Goal: Task Accomplishment & Management: Use online tool/utility

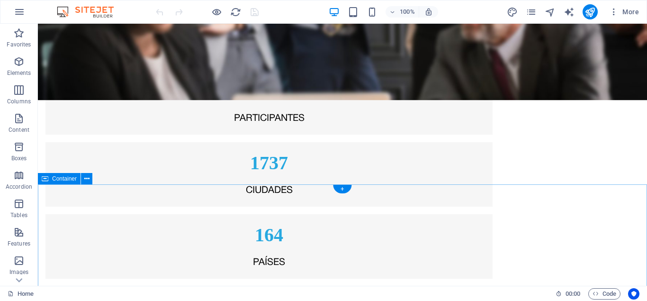
scroll to position [1692, 0]
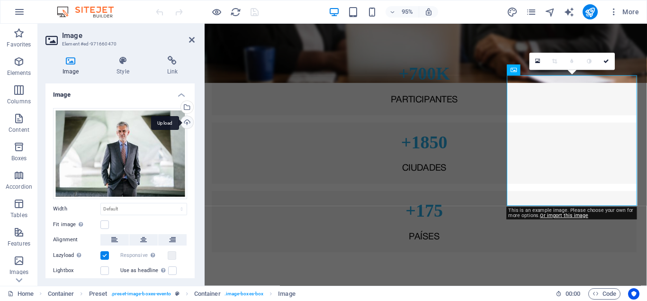
click at [186, 122] on div "Upload" at bounding box center [186, 123] width 14 height 14
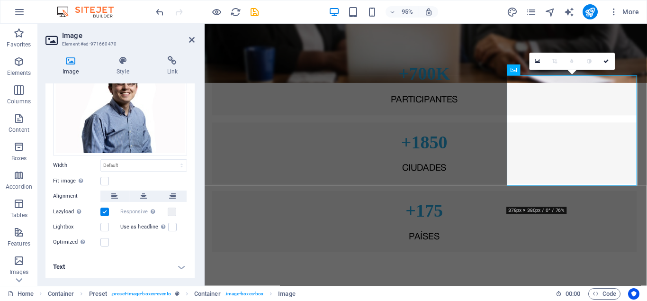
scroll to position [0, 0]
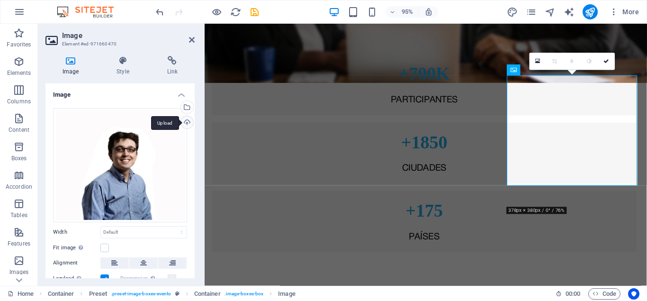
click at [183, 120] on div "Upload" at bounding box center [186, 123] width 14 height 14
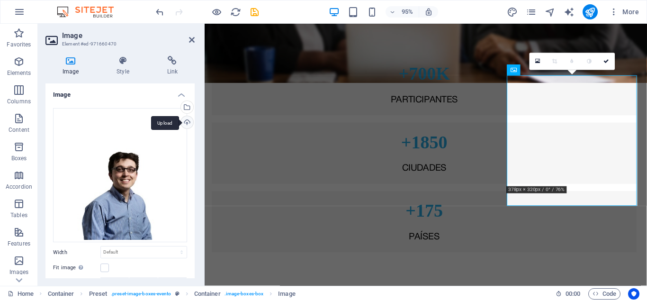
click at [187, 120] on div "Upload" at bounding box center [186, 123] width 14 height 14
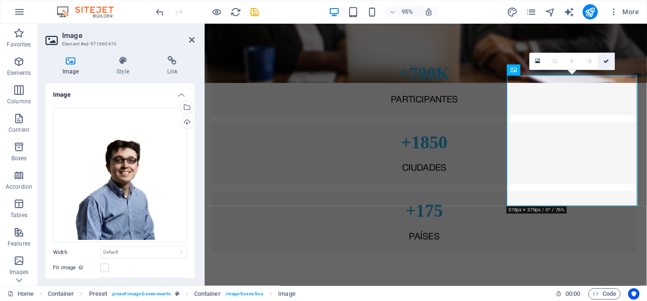
drag, startPoint x: 610, startPoint y: 60, endPoint x: 561, endPoint y: 111, distance: 71.4
click at [610, 60] on link at bounding box center [606, 61] width 17 height 17
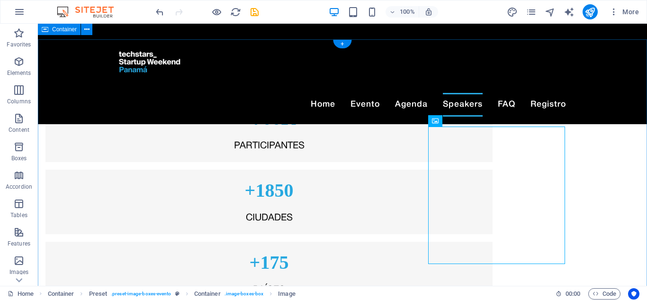
scroll to position [1643, 0]
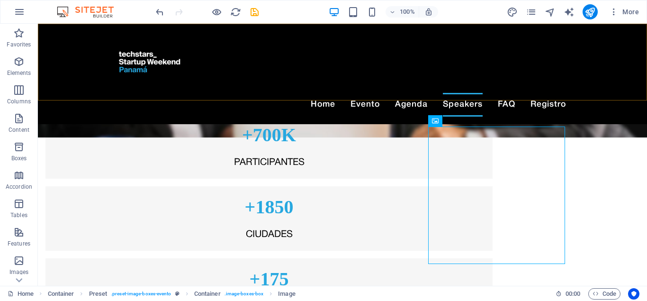
click at [617, 91] on div "Home Evento Agenda Speakers FAQ Registro Menu" at bounding box center [342, 74] width 609 height 100
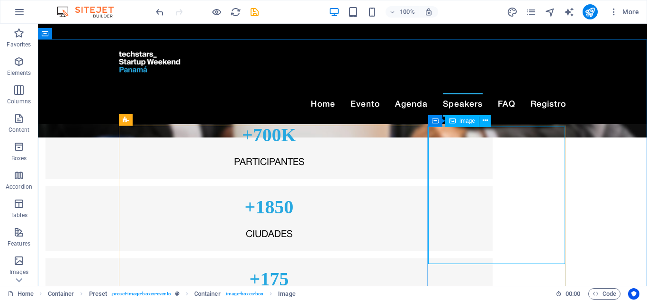
click at [470, 118] on span "Image" at bounding box center [468, 121] width 16 height 6
click at [466, 122] on span "Image" at bounding box center [468, 121] width 16 height 6
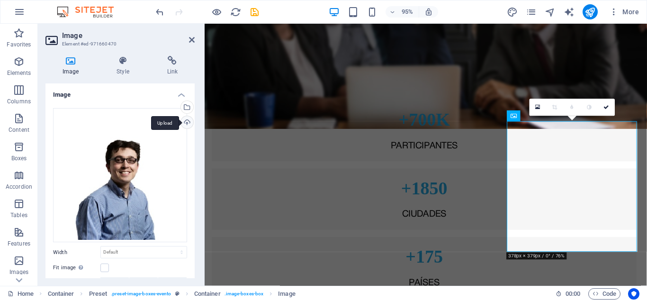
click at [186, 123] on div "Upload" at bounding box center [186, 123] width 14 height 14
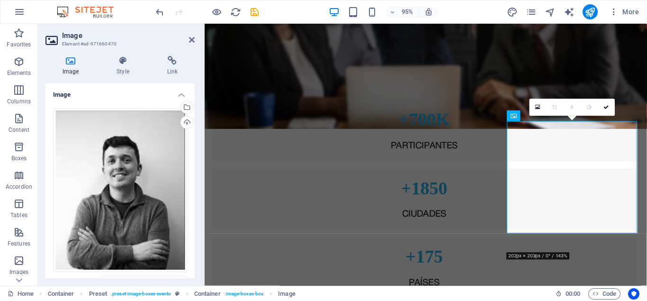
click at [180, 94] on h4 "Image" at bounding box center [119, 91] width 149 height 17
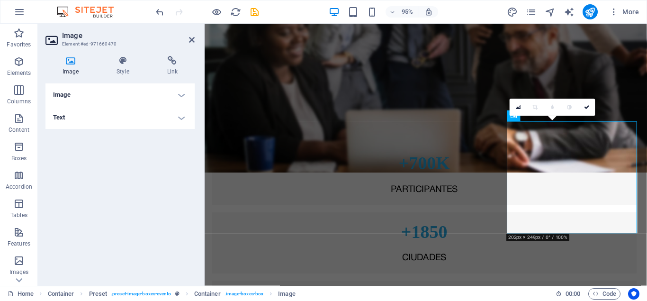
click at [83, 98] on h4 "Image" at bounding box center [119, 94] width 149 height 23
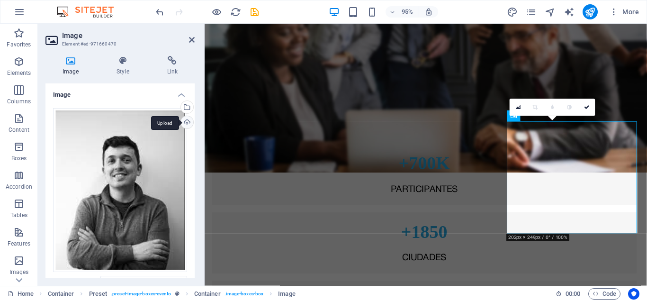
click at [185, 121] on div "Upload" at bounding box center [186, 123] width 14 height 14
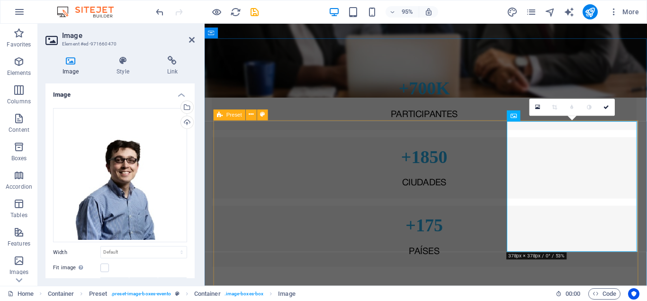
scroll to position [1692, 0]
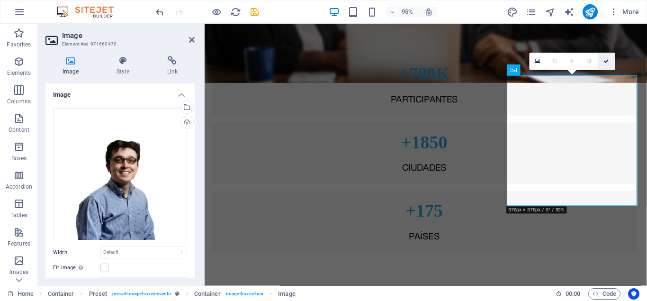
click at [608, 63] on icon at bounding box center [607, 61] width 6 height 5
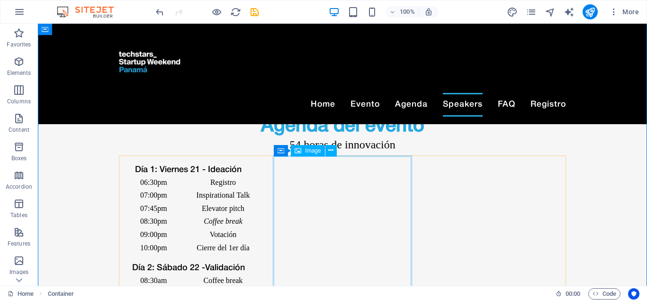
scroll to position [1837, 0]
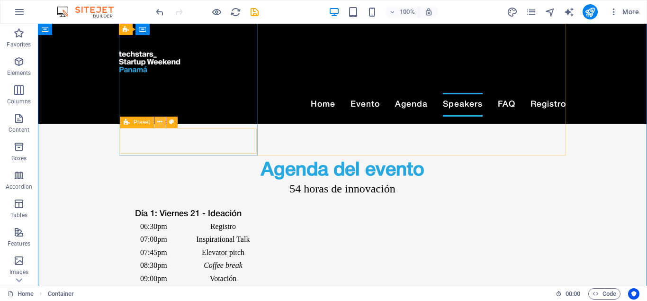
click at [163, 122] on icon at bounding box center [159, 122] width 5 height 10
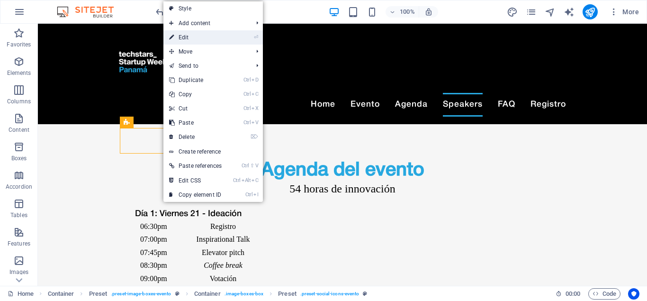
click at [209, 40] on link "⏎ Edit" at bounding box center [195, 37] width 64 height 14
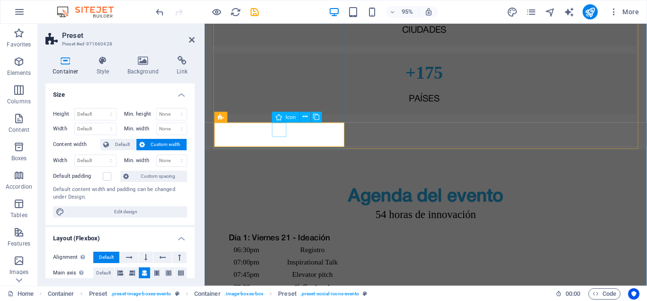
click at [307, 116] on icon at bounding box center [305, 116] width 5 height 9
click at [304, 117] on icon at bounding box center [305, 116] width 5 height 9
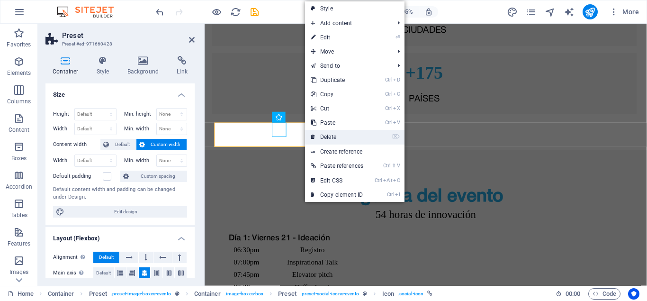
click at [333, 135] on link "⌦ Delete" at bounding box center [337, 137] width 64 height 14
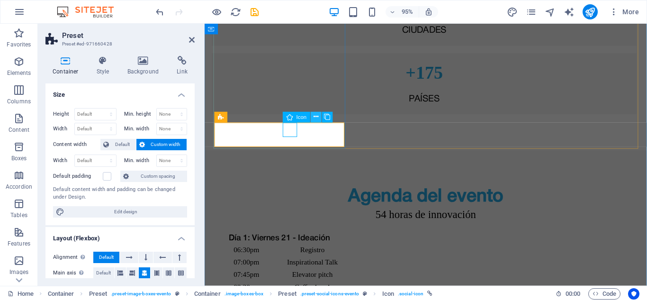
click at [317, 115] on icon at bounding box center [316, 116] width 5 height 9
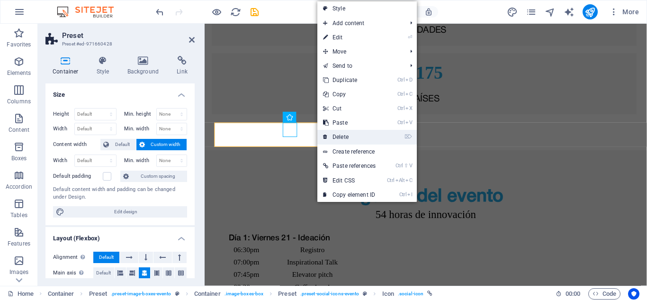
click at [355, 136] on link "⌦ Delete" at bounding box center [350, 137] width 64 height 14
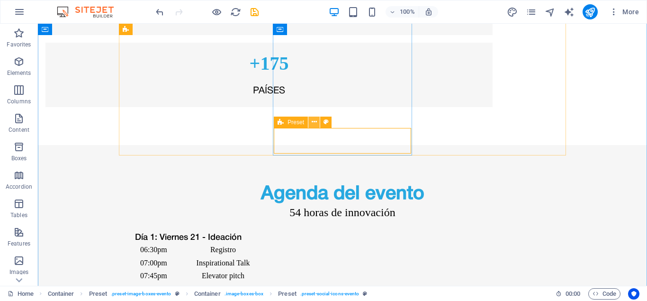
click at [316, 124] on icon at bounding box center [314, 122] width 5 height 10
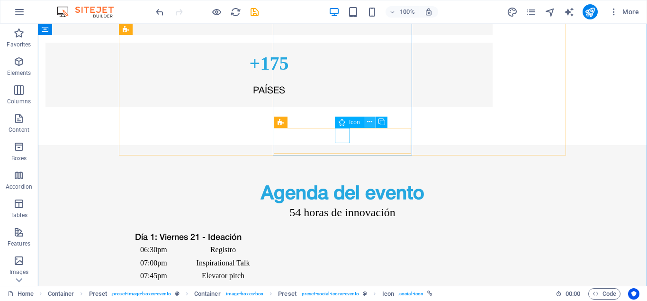
click at [369, 121] on icon at bounding box center [369, 122] width 5 height 10
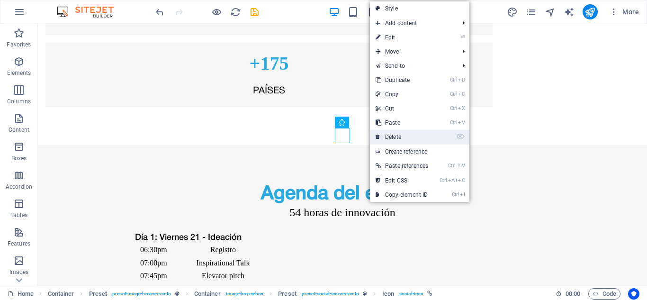
click at [405, 136] on link "⌦ Delete" at bounding box center [402, 137] width 64 height 14
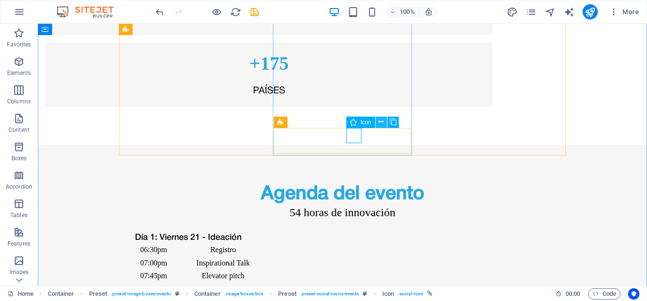
click at [379, 122] on icon at bounding box center [381, 122] width 5 height 10
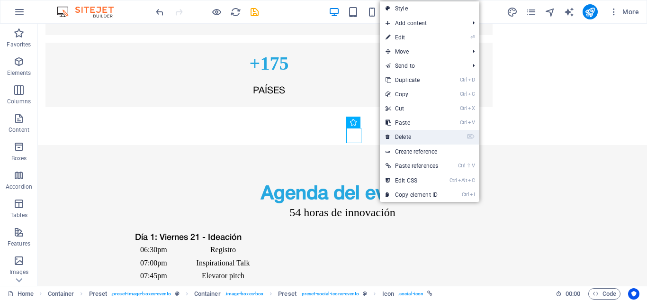
click at [412, 134] on link "⌦ Delete" at bounding box center [412, 137] width 64 height 14
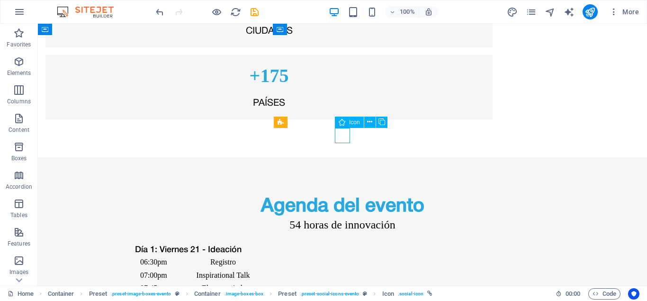
select select "xMidYMid"
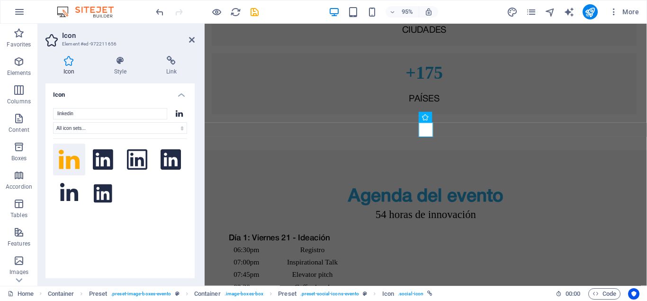
click at [181, 77] on div "Icon Style Link Icon linkedin All icon sets... IcoFont Ionicons FontAwesome Bra…" at bounding box center [119, 167] width 149 height 222
click at [167, 70] on h4 "Link" at bounding box center [171, 66] width 46 height 20
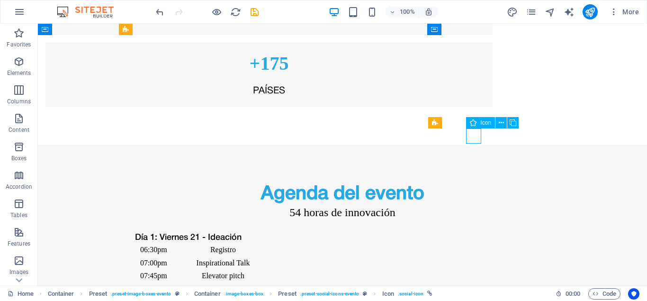
select select "xMidYMid"
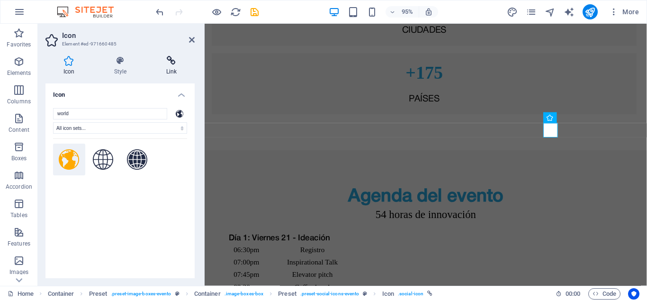
click at [179, 62] on icon at bounding box center [171, 60] width 46 height 9
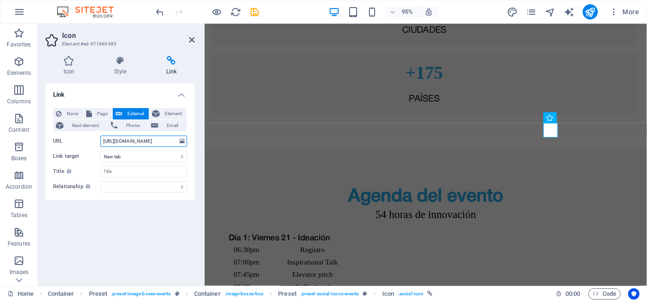
drag, startPoint x: 168, startPoint y: 140, endPoint x: 61, endPoint y: 137, distance: 107.1
click at [100, 137] on input "[URL][DOMAIN_NAME]" at bounding box center [143, 141] width 87 height 11
paste input "[DOMAIN_NAME]"
type input "[URL][DOMAIN_NAME]"
click at [193, 41] on icon at bounding box center [192, 40] width 6 height 8
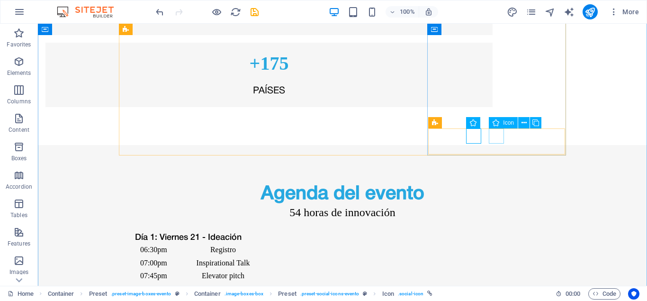
click at [524, 123] on icon at bounding box center [524, 123] width 5 height 10
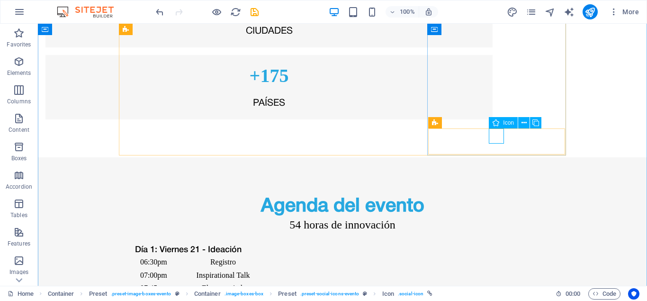
select select "xMidYMid"
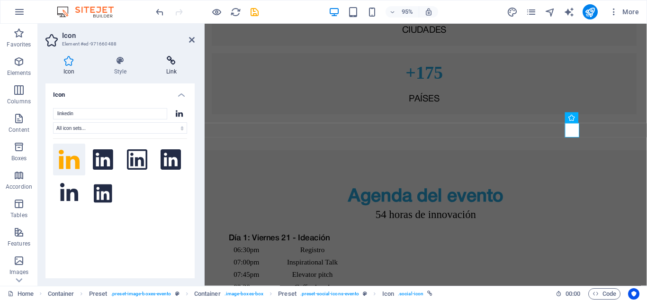
click at [175, 62] on icon at bounding box center [171, 60] width 46 height 9
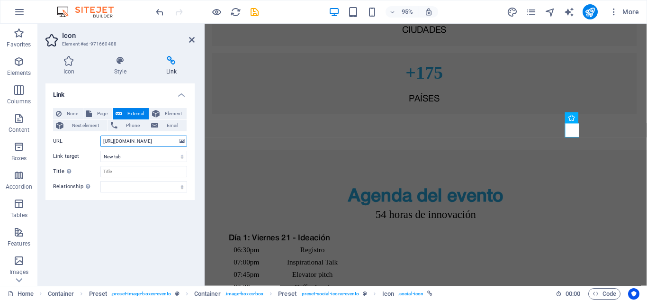
drag, startPoint x: 161, startPoint y: 139, endPoint x: 77, endPoint y: 140, distance: 83.9
click at [100, 140] on input "[URL][DOMAIN_NAME]" at bounding box center [143, 141] width 87 height 11
paste input "[DOMAIN_NAME][URL]"
type input "[URL][DOMAIN_NAME]"
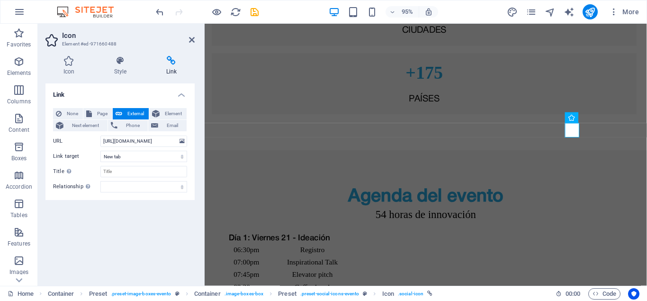
click at [191, 35] on h2 "Icon" at bounding box center [128, 35] width 133 height 9
click at [189, 41] on icon at bounding box center [192, 40] width 6 height 8
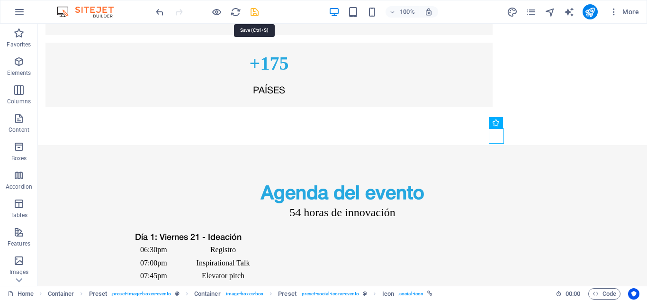
click at [259, 15] on icon "save" at bounding box center [254, 12] width 11 height 11
checkbox input "false"
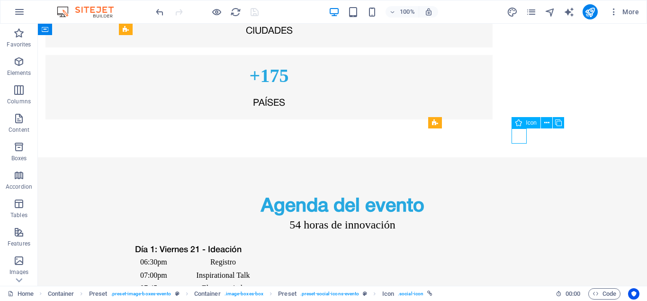
select select "xMidYMid"
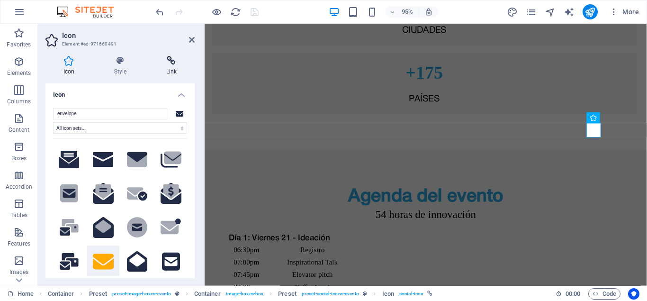
click at [170, 60] on icon at bounding box center [171, 60] width 46 height 9
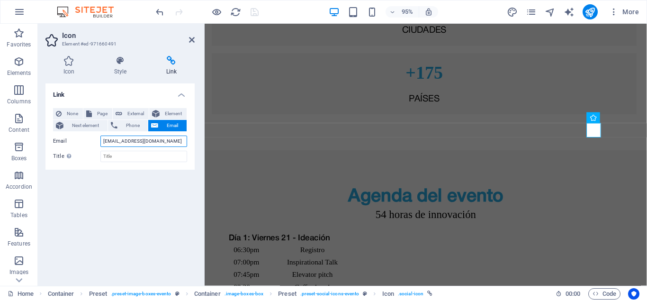
drag, startPoint x: 147, startPoint y: 140, endPoint x: 89, endPoint y: 135, distance: 58.6
click at [100, 136] on input "[EMAIL_ADDRESS][DOMAIN_NAME]" at bounding box center [143, 141] width 87 height 11
paste input "[EMAIL_ADDRESS][DOMAIN_NAME]"
type input "[EMAIL_ADDRESS][DOMAIN_NAME]"
click at [257, 13] on icon "save" at bounding box center [254, 12] width 11 height 11
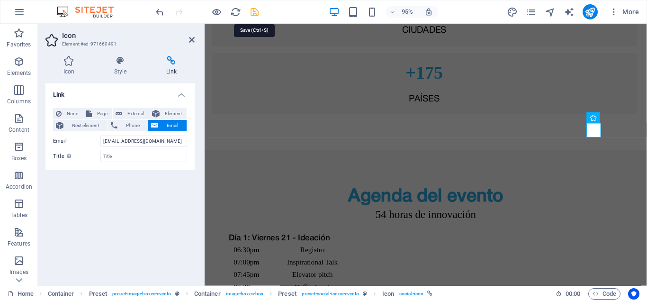
checkbox input "false"
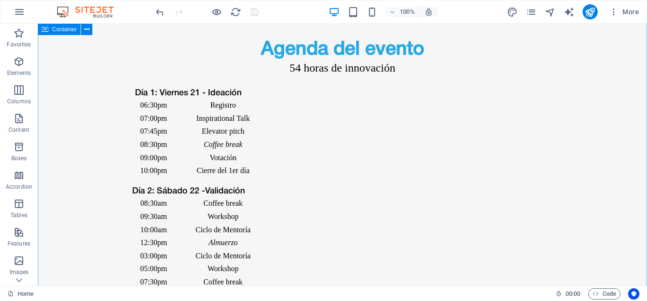
scroll to position [1982, 0]
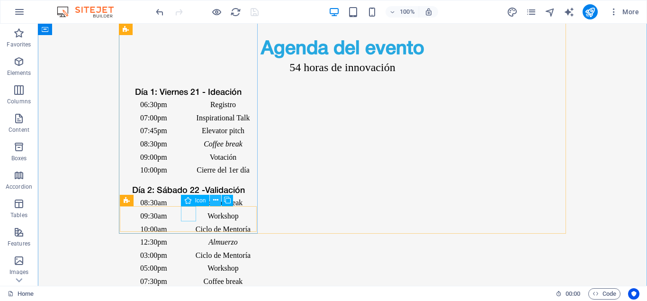
click at [216, 199] on icon at bounding box center [215, 200] width 5 height 10
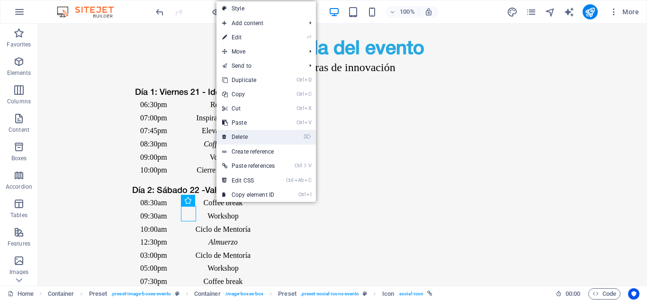
click at [252, 137] on link "⌦ Delete" at bounding box center [249, 137] width 64 height 14
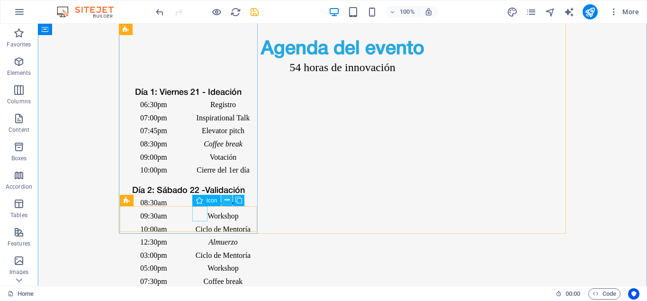
click at [225, 201] on icon at bounding box center [227, 200] width 5 height 10
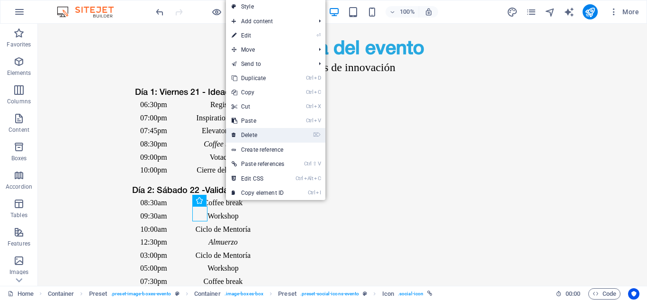
click at [260, 136] on link "⌦ Delete" at bounding box center [258, 135] width 64 height 14
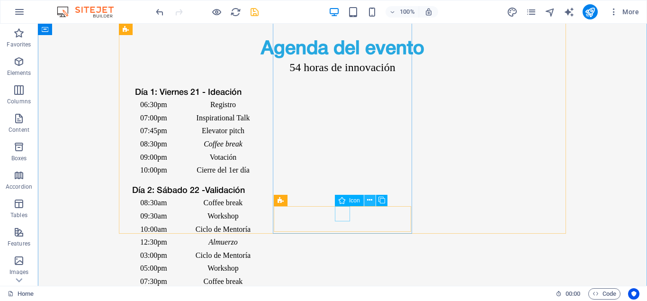
click at [368, 200] on icon at bounding box center [369, 200] width 5 height 10
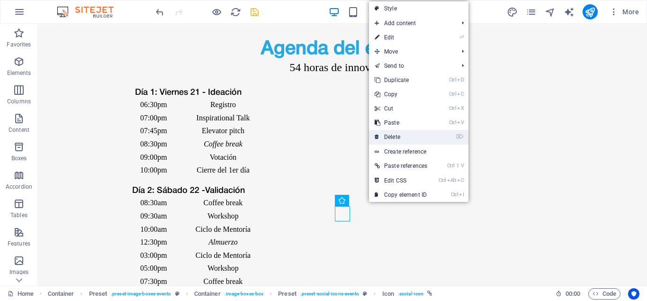
click at [400, 139] on link "⌦ Delete" at bounding box center [401, 137] width 64 height 14
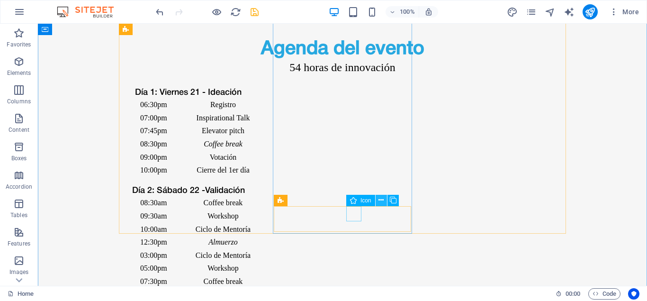
click at [382, 201] on icon at bounding box center [381, 200] width 5 height 10
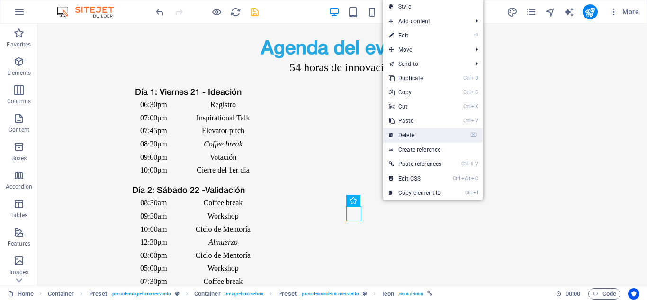
click at [427, 135] on link "⌦ Delete" at bounding box center [415, 135] width 64 height 14
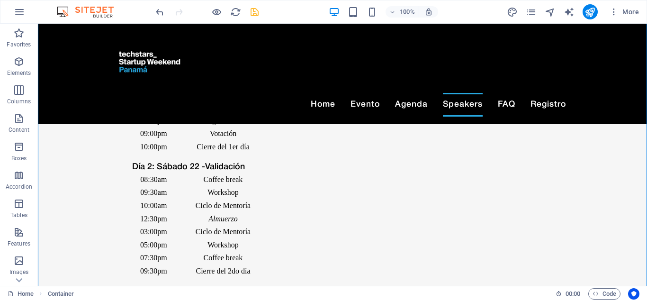
drag, startPoint x: 181, startPoint y: 219, endPoint x: 433, endPoint y: 148, distance: 261.8
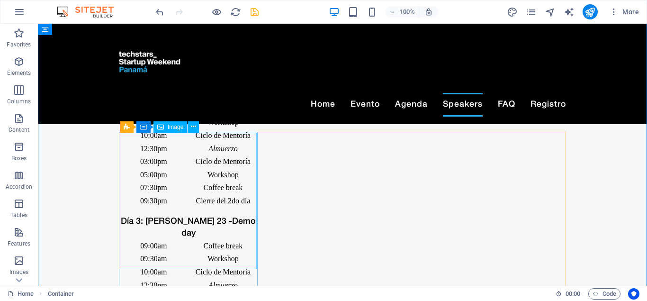
scroll to position [2079, 0]
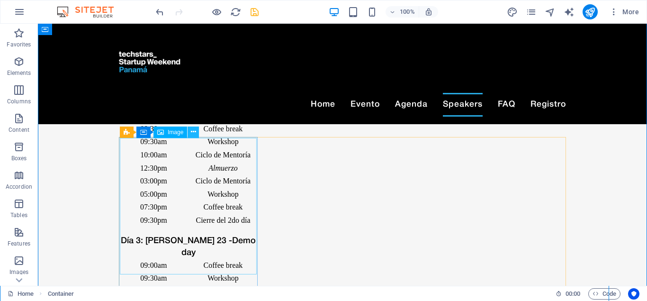
click at [194, 134] on icon at bounding box center [193, 132] width 5 height 10
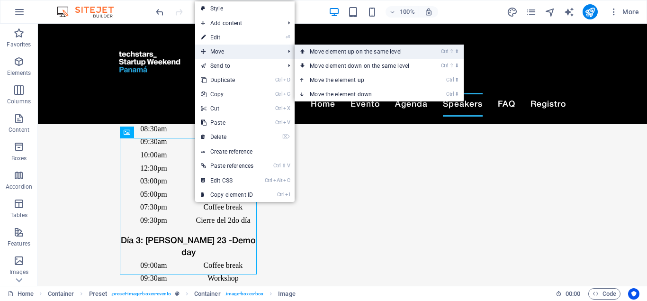
click at [337, 51] on link "Ctrl ⇧ ⬆ Move element up on the same level" at bounding box center [362, 52] width 134 height 14
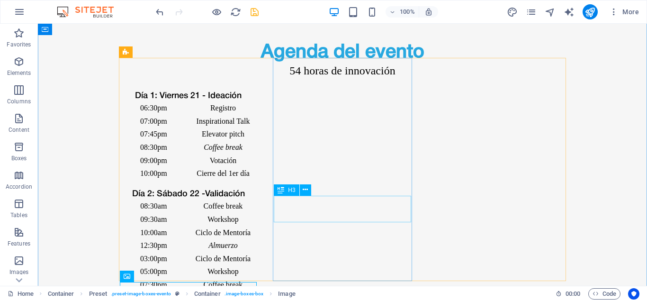
scroll to position [2030, 0]
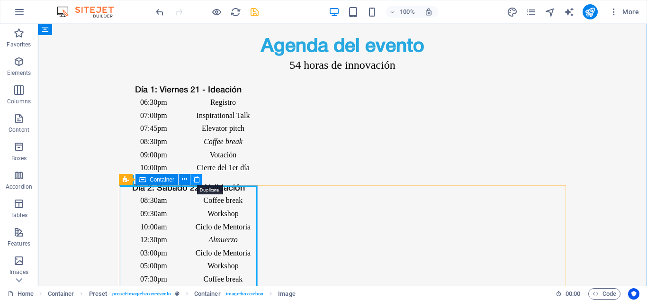
click at [196, 182] on icon at bounding box center [196, 179] width 7 height 10
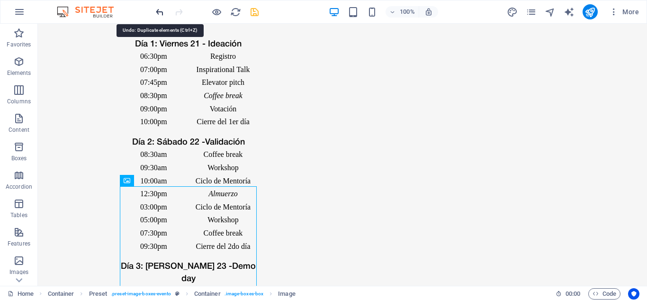
click at [156, 14] on icon "undo" at bounding box center [159, 12] width 11 height 11
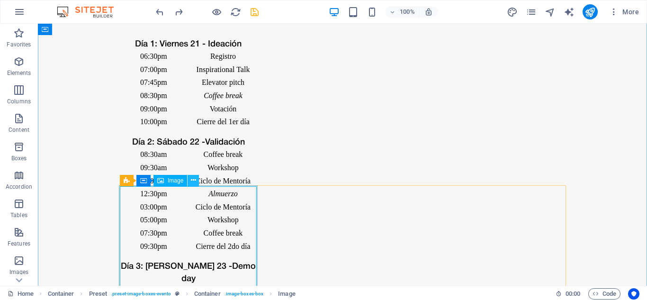
click at [194, 181] on icon at bounding box center [193, 180] width 5 height 10
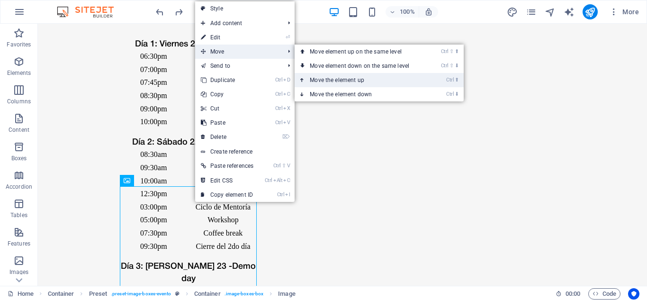
click at [335, 81] on link "Ctrl ⬆ Move the element up" at bounding box center [362, 80] width 134 height 14
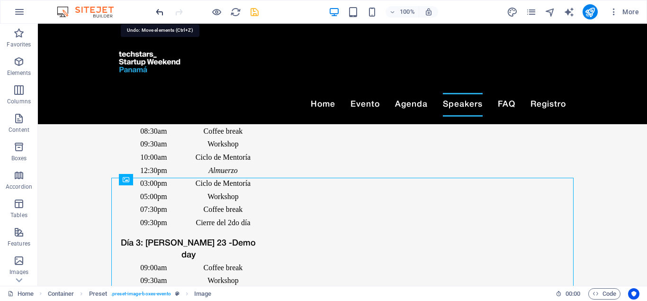
click at [157, 7] on icon "undo" at bounding box center [159, 12] width 11 height 11
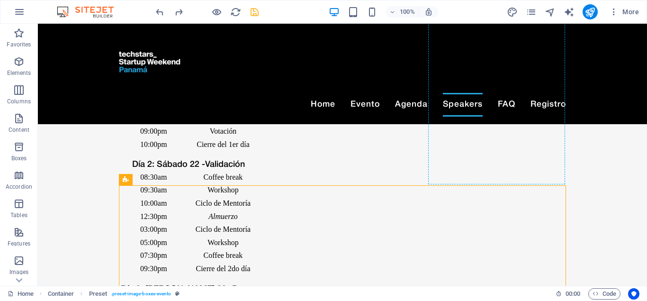
drag, startPoint x: 166, startPoint y: 205, endPoint x: 445, endPoint y: 154, distance: 282.8
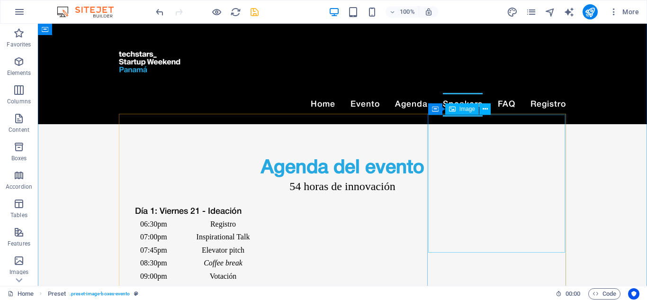
scroll to position [1740, 0]
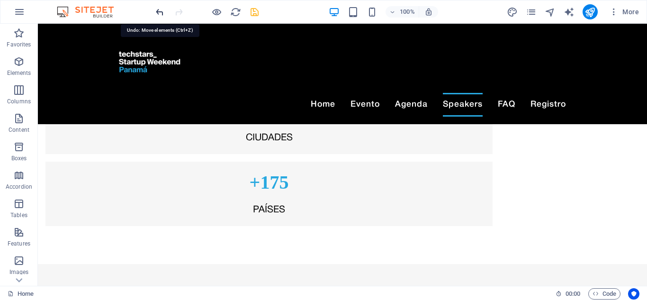
click at [159, 11] on icon "undo" at bounding box center [159, 12] width 11 height 11
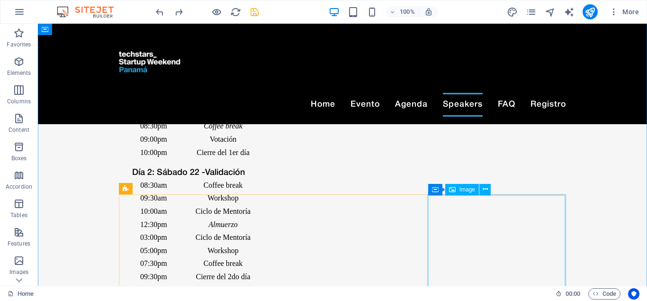
scroll to position [2021, 0]
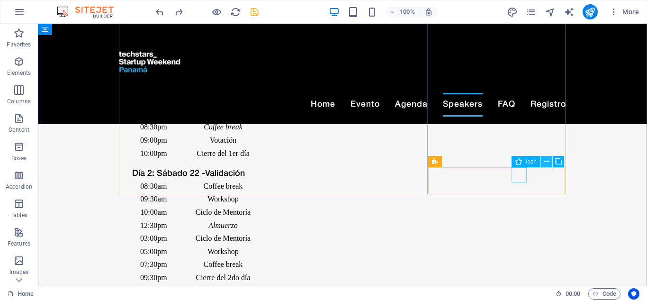
click at [546, 162] on icon at bounding box center [547, 162] width 5 height 10
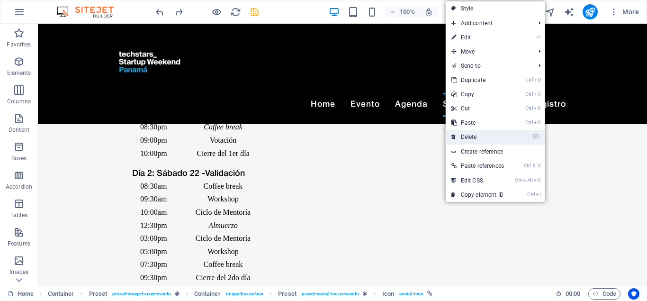
click at [481, 137] on link "⌦ Delete" at bounding box center [478, 137] width 64 height 14
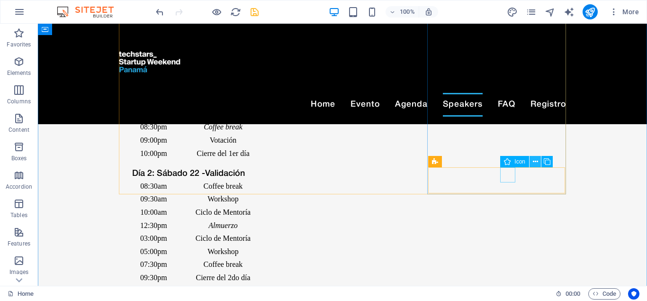
click at [533, 160] on icon at bounding box center [535, 162] width 5 height 10
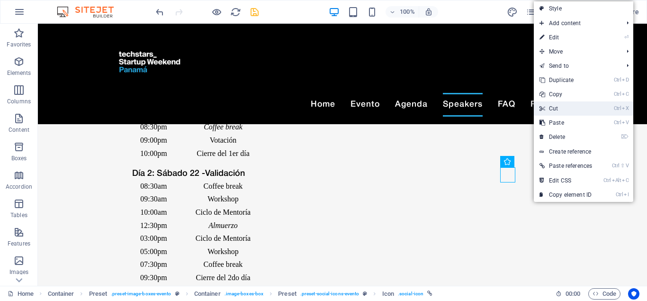
click at [584, 108] on link "Ctrl X Cut" at bounding box center [566, 108] width 64 height 14
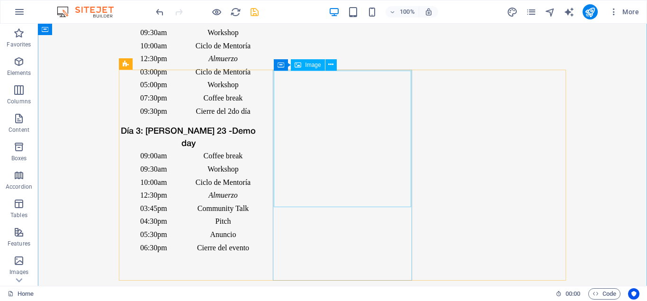
scroll to position [2166, 0]
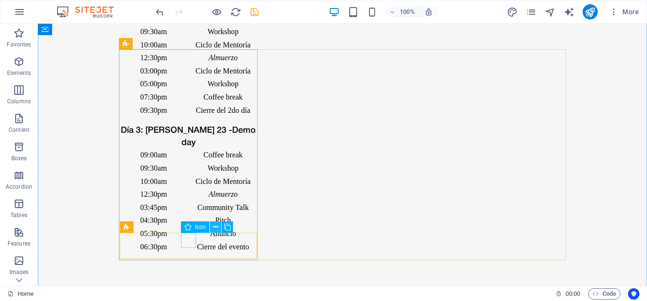
click at [215, 225] on icon at bounding box center [215, 227] width 5 height 10
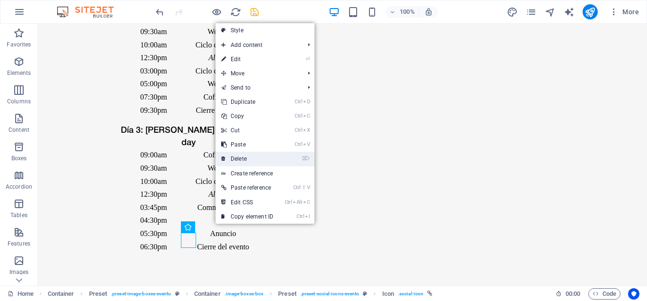
click at [254, 156] on link "⌦ Delete" at bounding box center [248, 159] width 64 height 14
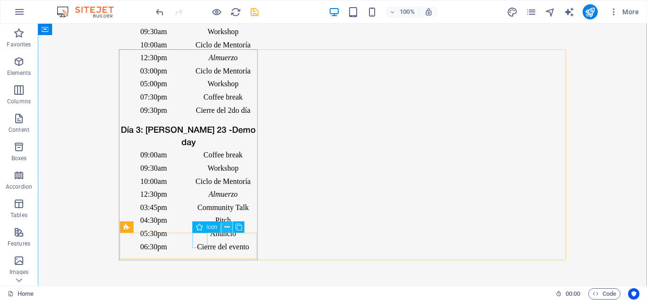
click at [227, 226] on icon at bounding box center [227, 227] width 5 height 10
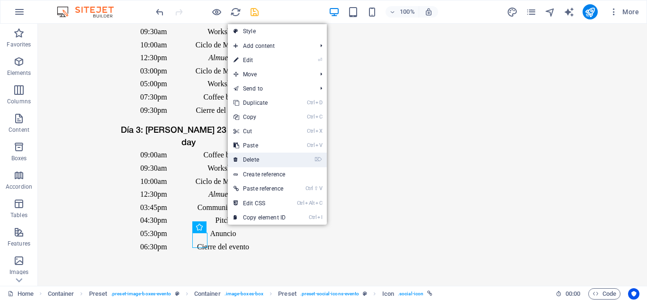
drag, startPoint x: 263, startPoint y: 156, endPoint x: 245, endPoint y: 141, distance: 23.2
click at [263, 156] on link "⌦ Delete" at bounding box center [260, 160] width 64 height 14
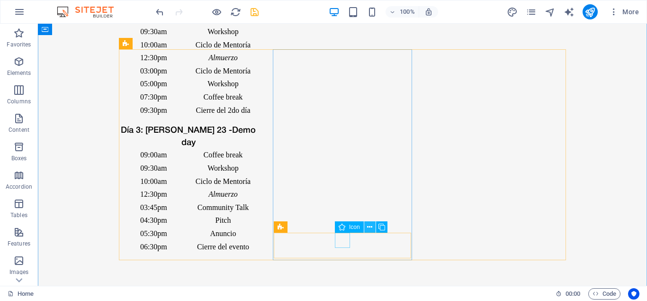
click at [369, 227] on icon at bounding box center [369, 227] width 5 height 10
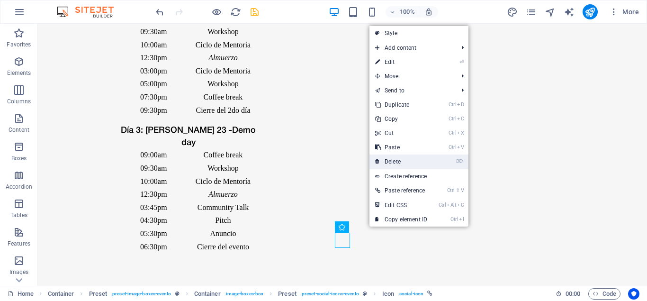
drag, startPoint x: 395, startPoint y: 160, endPoint x: 357, endPoint y: 143, distance: 41.6
click at [395, 160] on link "⌦ Delete" at bounding box center [402, 161] width 64 height 14
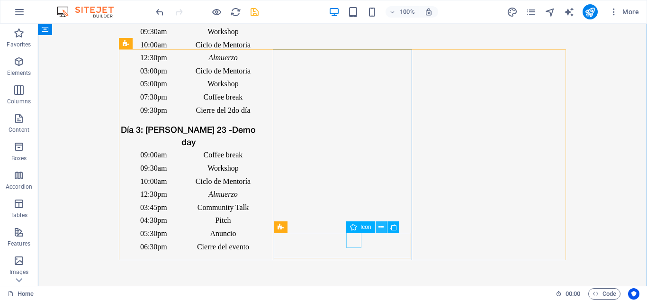
click at [381, 226] on icon at bounding box center [381, 227] width 5 height 10
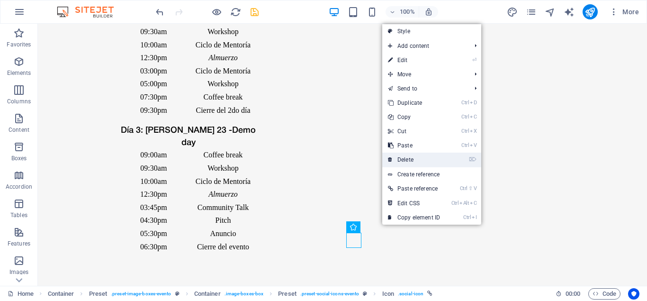
click at [418, 162] on link "⌦ Delete" at bounding box center [414, 160] width 64 height 14
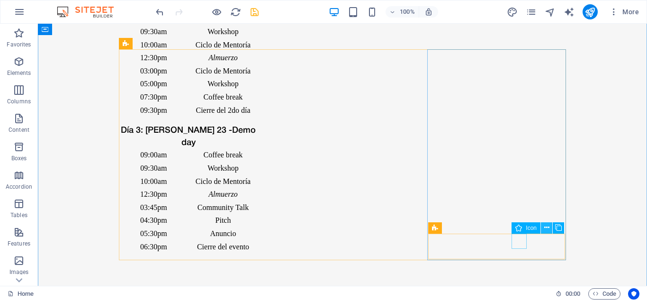
click at [544, 226] on button at bounding box center [546, 227] width 11 height 11
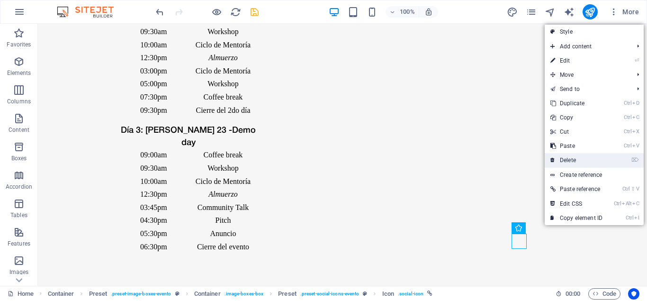
drag, startPoint x: 569, startPoint y: 160, endPoint x: 505, endPoint y: 175, distance: 65.9
click at [569, 160] on link "⌦ Delete" at bounding box center [577, 160] width 64 height 14
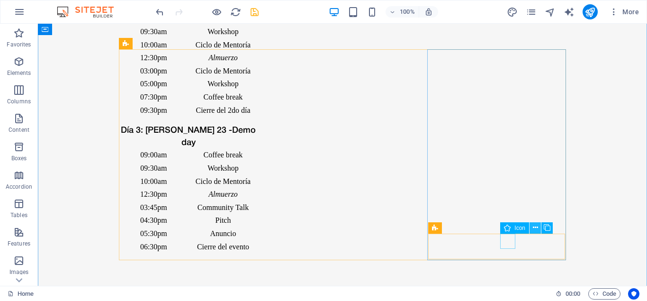
click at [533, 226] on button at bounding box center [535, 227] width 11 height 11
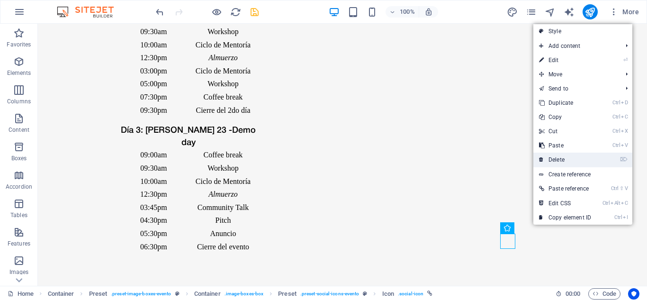
click at [549, 153] on link "⌦ Delete" at bounding box center [566, 160] width 64 height 14
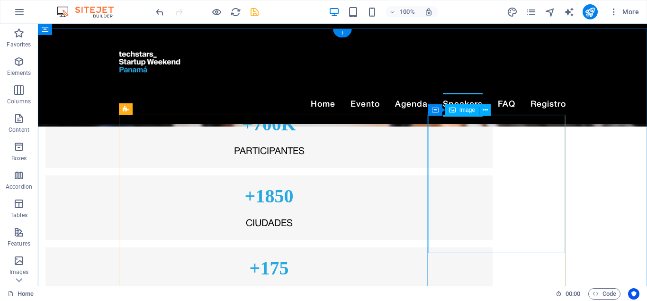
scroll to position [1586, 0]
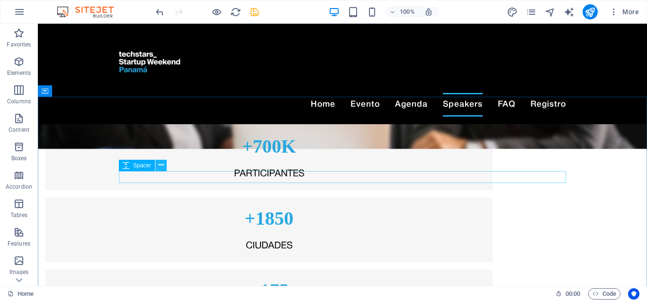
click at [159, 163] on icon at bounding box center [161, 165] width 5 height 10
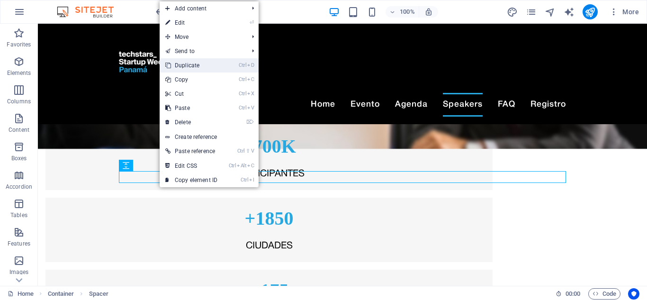
click at [202, 65] on link "Ctrl D Duplicate" at bounding box center [192, 65] width 64 height 14
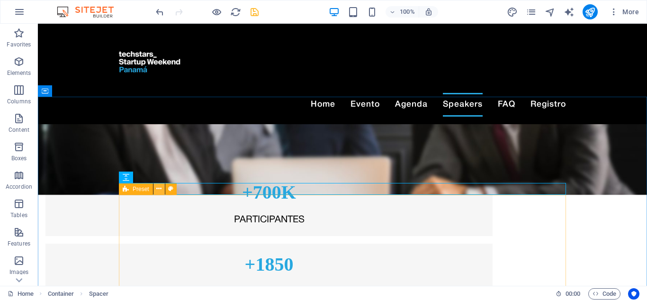
click at [159, 188] on icon at bounding box center [158, 189] width 5 height 10
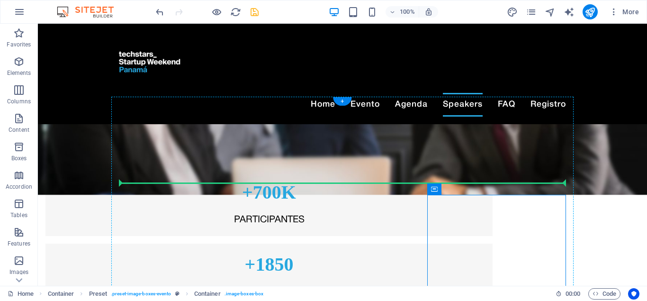
drag, startPoint x: 472, startPoint y: 213, endPoint x: 152, endPoint y: 184, distance: 320.7
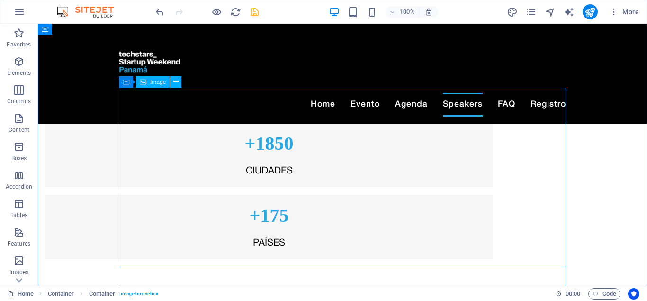
scroll to position [1634, 0]
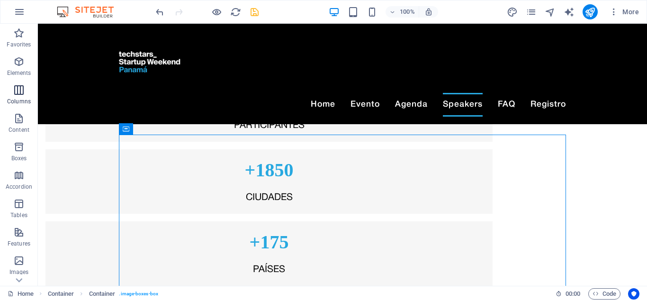
click at [15, 94] on icon "button" at bounding box center [18, 89] width 11 height 11
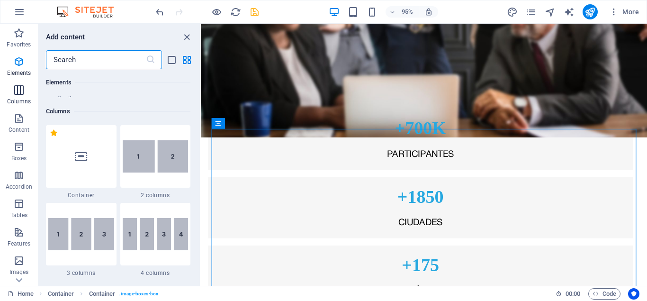
scroll to position [469, 0]
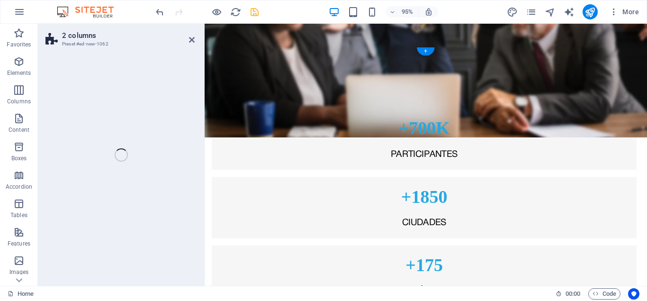
select select "rem"
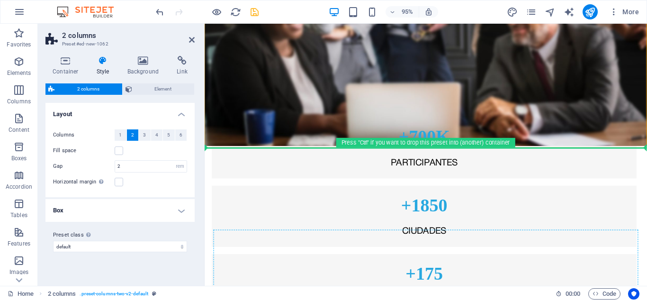
scroll to position [1679, 0]
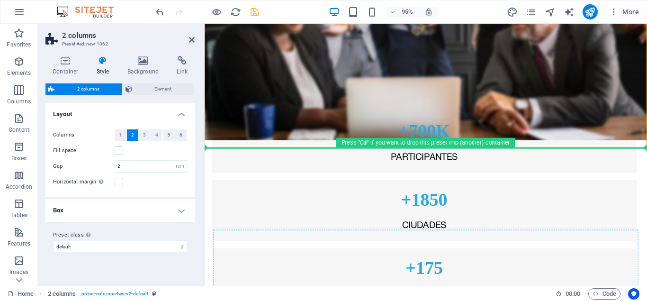
drag, startPoint x: 417, startPoint y: 157, endPoint x: 306, endPoint y: 260, distance: 150.9
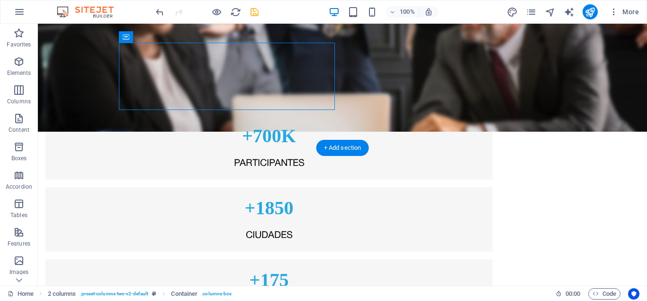
scroll to position [1678, 0]
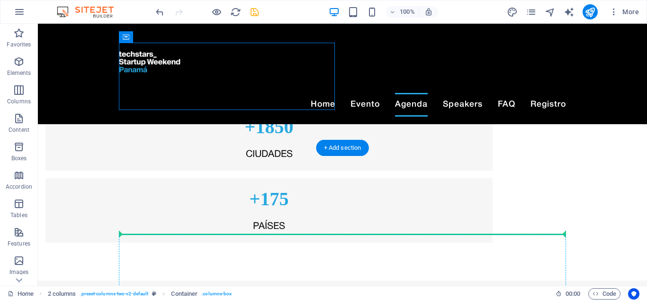
drag, startPoint x: 274, startPoint y: 58, endPoint x: 260, endPoint y: 245, distance: 187.7
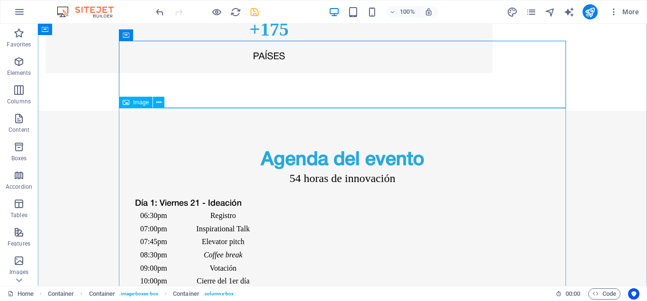
scroll to position [1968, 0]
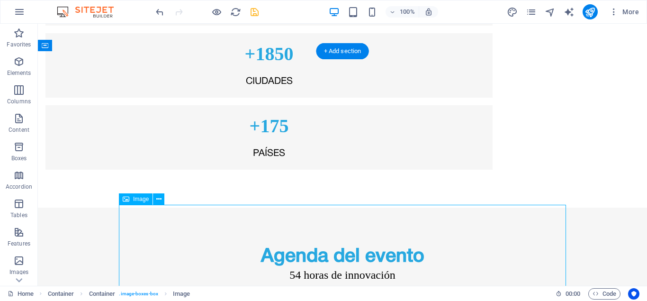
scroll to position [1790, 0]
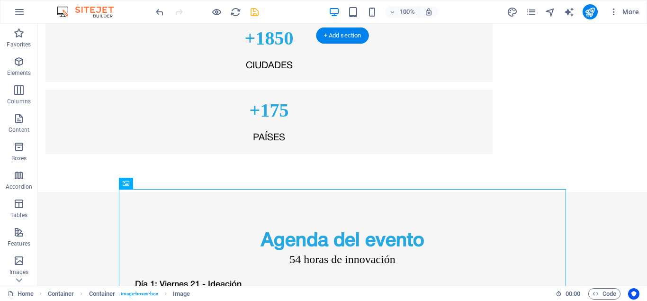
drag, startPoint x: 222, startPoint y: 278, endPoint x: 260, endPoint y: 154, distance: 129.2
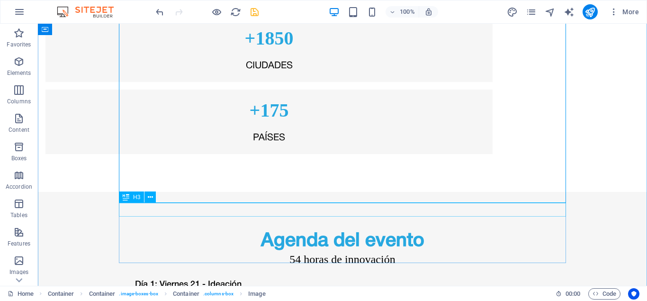
scroll to position [1935, 0]
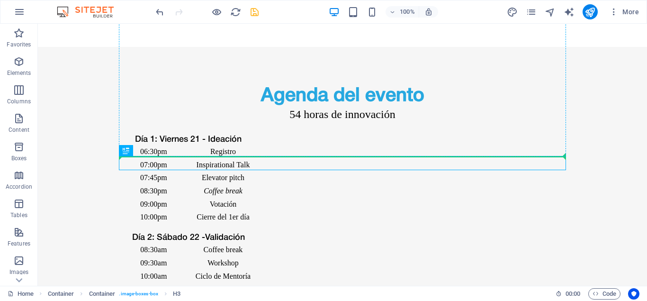
drag, startPoint x: 346, startPoint y: 161, endPoint x: 178, endPoint y: 141, distance: 169.4
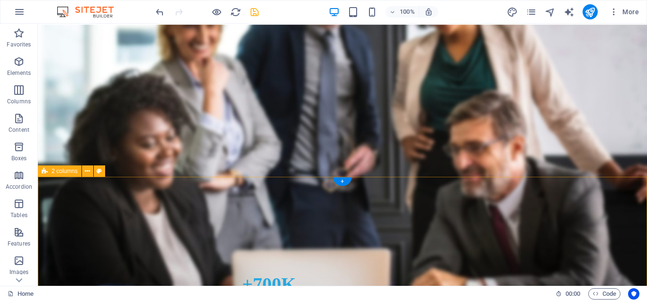
scroll to position [1597, 0]
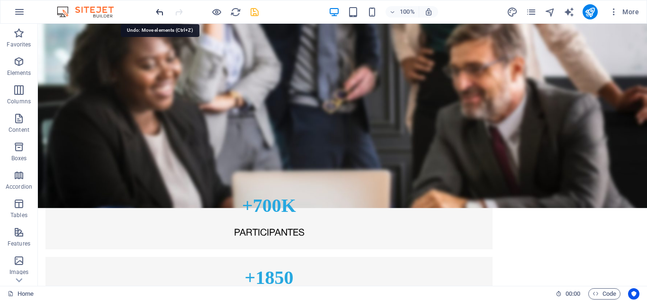
click at [156, 7] on icon "undo" at bounding box center [159, 12] width 11 height 11
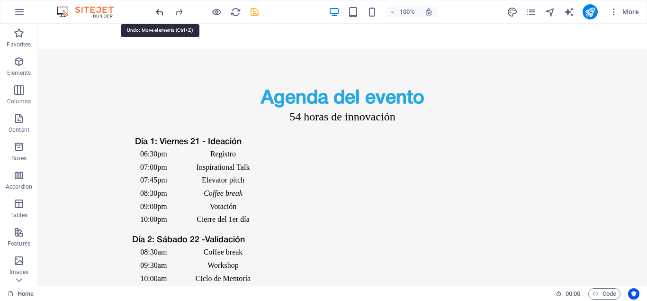
scroll to position [1943, 0]
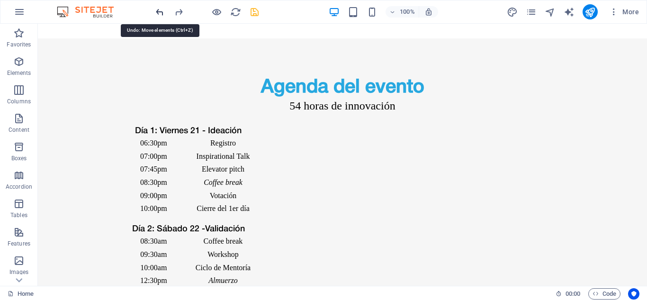
click at [157, 8] on icon "undo" at bounding box center [159, 12] width 11 height 11
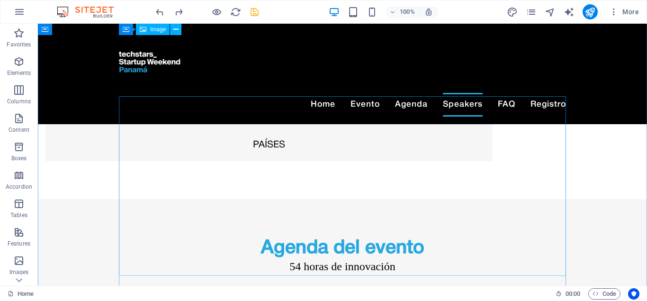
scroll to position [1744, 0]
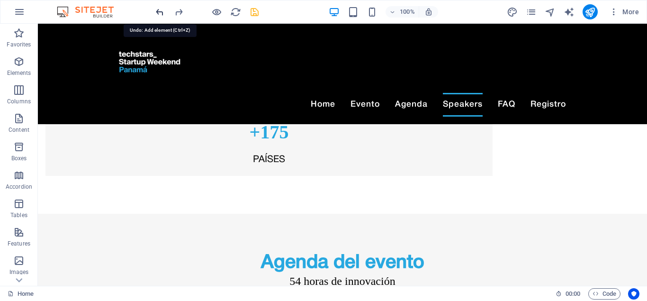
click at [158, 9] on icon "undo" at bounding box center [159, 12] width 11 height 11
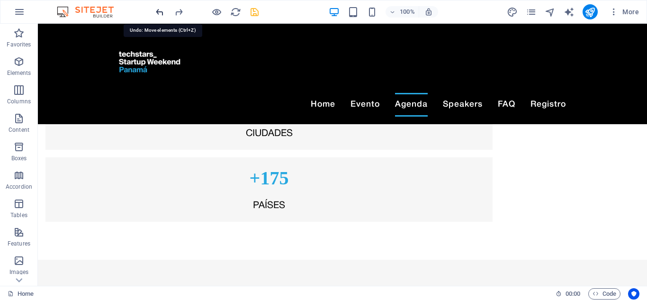
scroll to position [1601, 0]
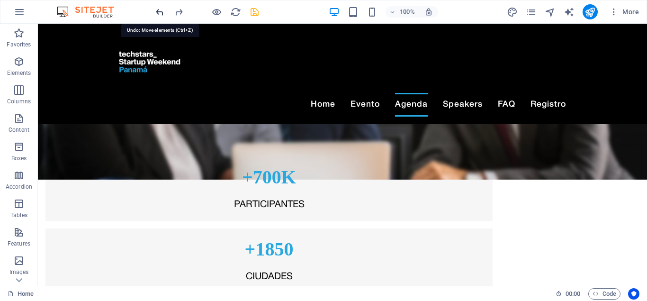
click at [158, 9] on icon "undo" at bounding box center [159, 12] width 11 height 11
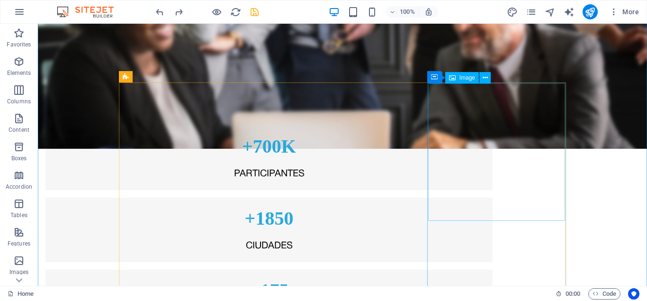
scroll to position [1698, 0]
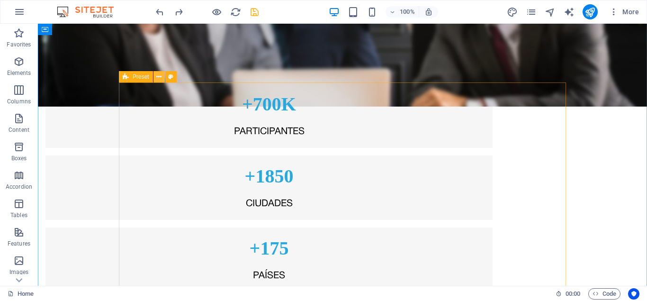
click at [161, 77] on icon at bounding box center [158, 77] width 5 height 10
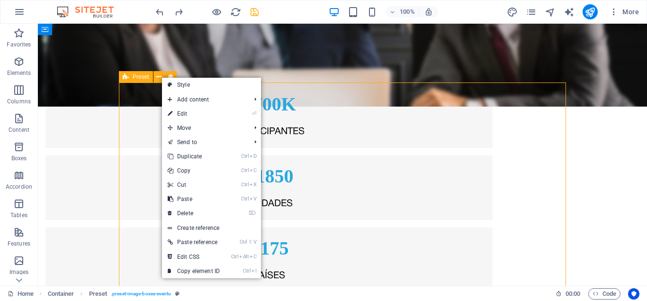
click at [142, 77] on span "Preset" at bounding box center [141, 77] width 17 height 6
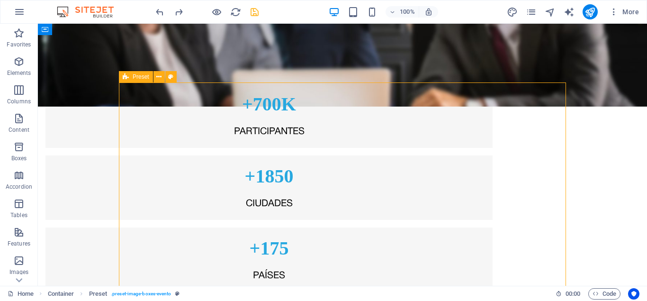
click at [142, 77] on span "Preset" at bounding box center [141, 77] width 17 height 6
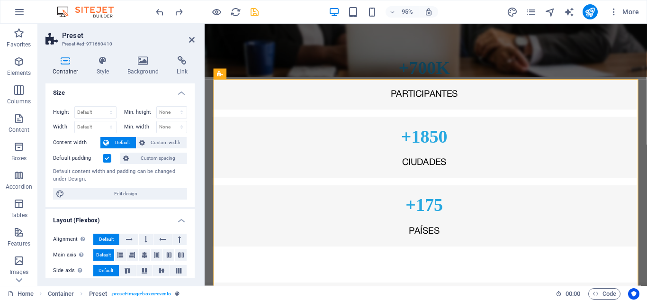
scroll to position [0, 0]
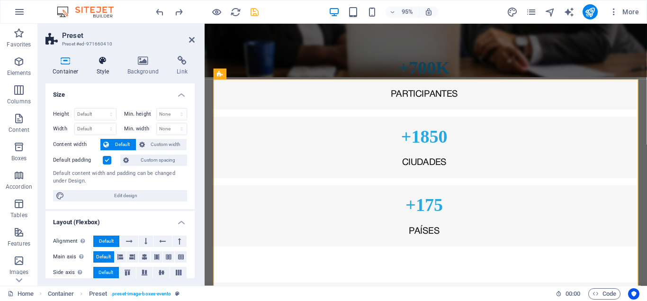
click at [108, 67] on h4 "Style" at bounding box center [105, 66] width 31 height 20
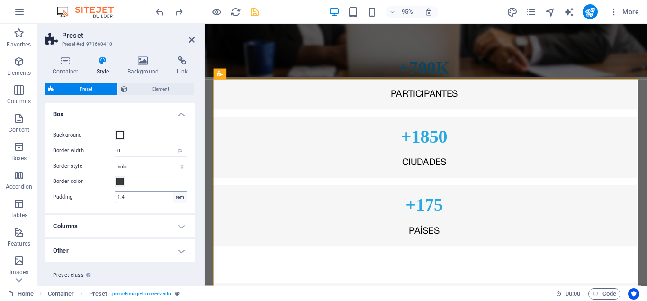
scroll to position [22, 0]
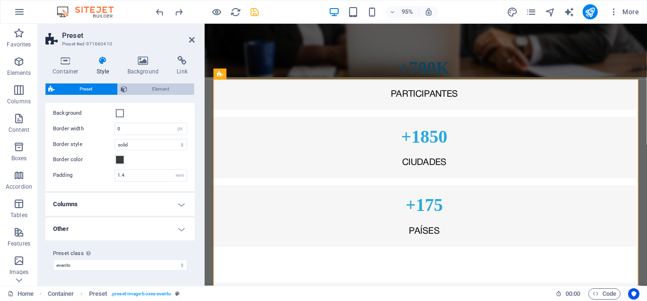
click at [165, 87] on span "Element" at bounding box center [161, 88] width 62 height 11
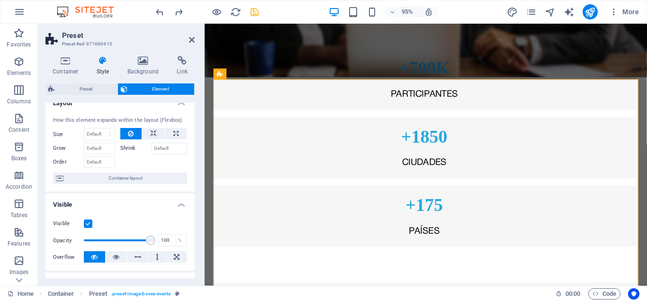
scroll to position [0, 0]
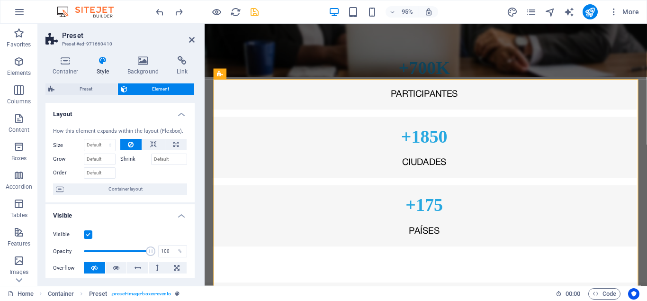
click at [188, 32] on h2 "Preset" at bounding box center [128, 35] width 133 height 9
click at [192, 39] on icon at bounding box center [192, 40] width 6 height 8
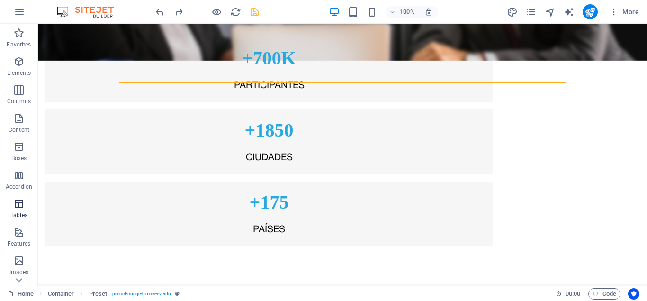
click at [22, 207] on icon "button" at bounding box center [18, 203] width 11 height 11
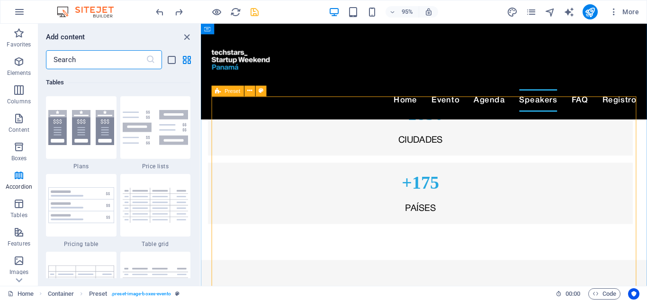
scroll to position [1553, 0]
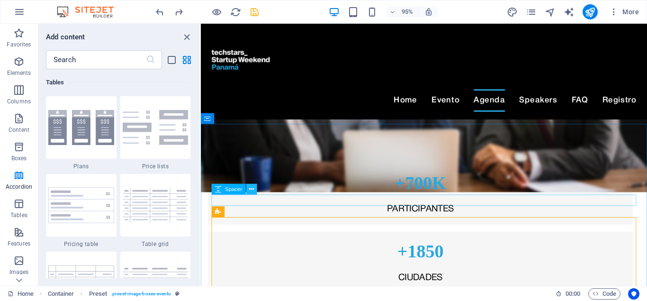
click at [252, 189] on icon at bounding box center [251, 189] width 5 height 9
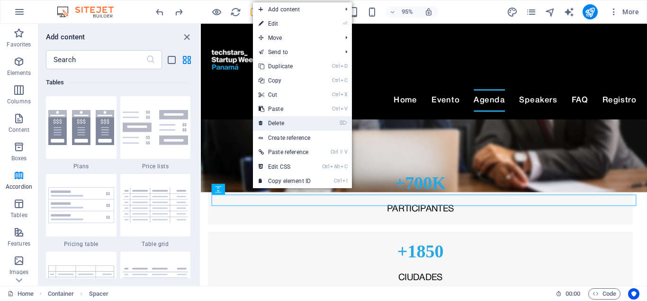
click at [279, 121] on link "⌦ Delete" at bounding box center [285, 123] width 64 height 14
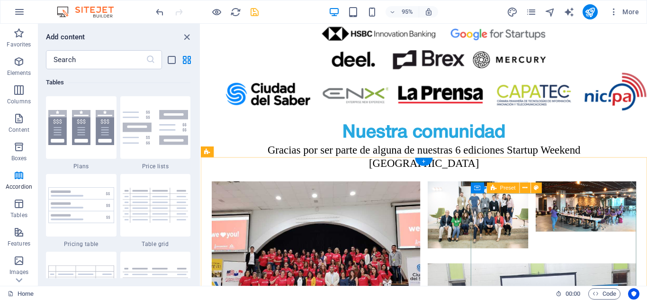
scroll to position [2726, 0]
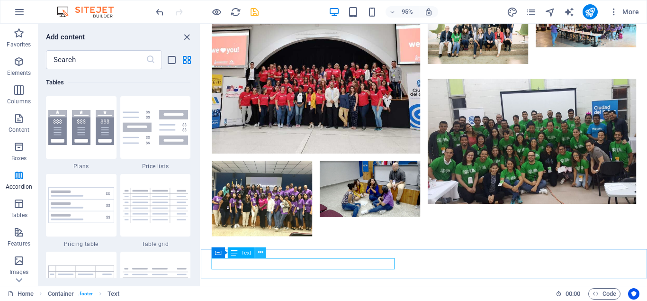
click at [260, 253] on icon at bounding box center [260, 252] width 5 height 9
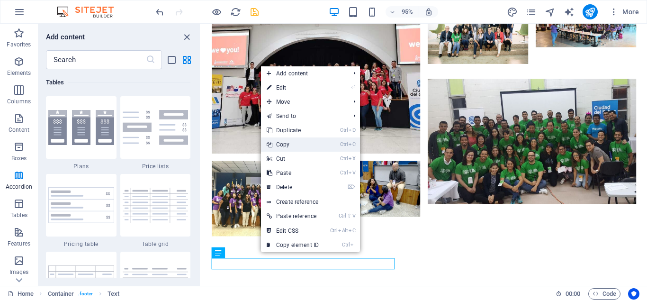
click at [299, 146] on link "Ctrl C Copy" at bounding box center [293, 144] width 64 height 14
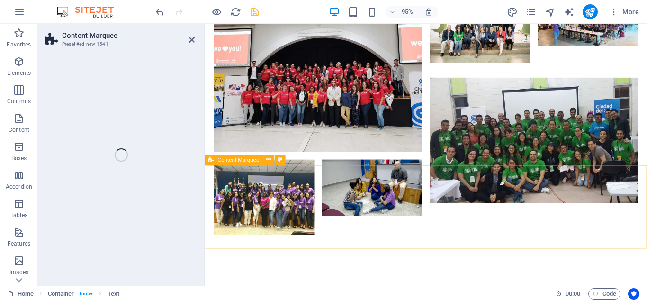
scroll to position [2814, 0]
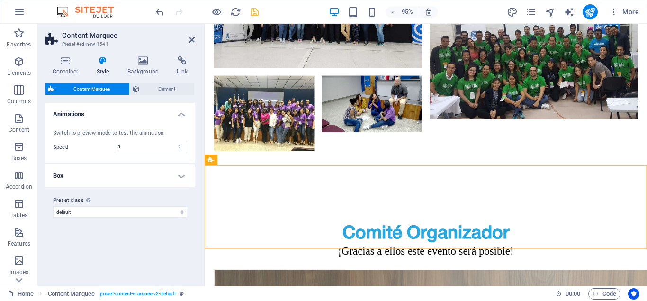
click at [173, 179] on h4 "Box" at bounding box center [119, 175] width 149 height 23
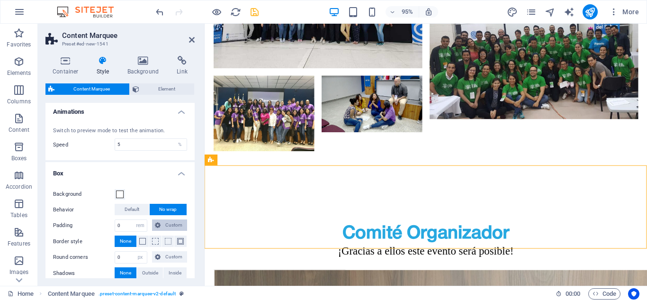
scroll to position [0, 0]
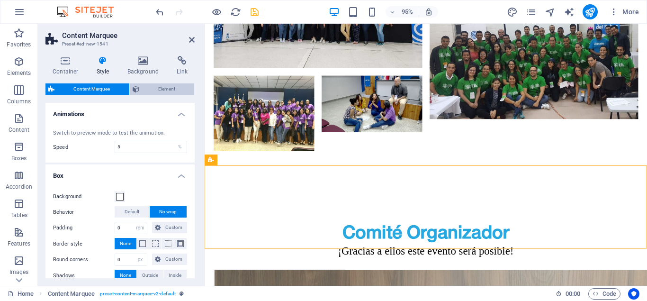
click at [155, 90] on span "Element" at bounding box center [167, 88] width 50 height 11
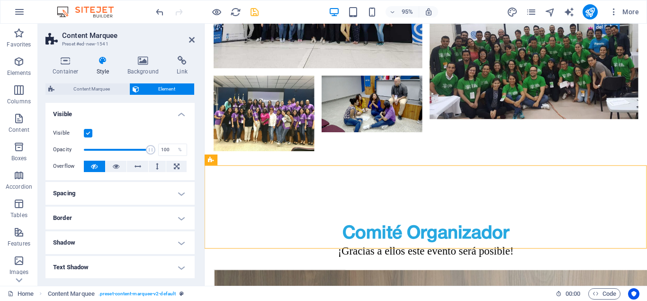
click at [112, 195] on h4 "Spacing" at bounding box center [119, 193] width 149 height 23
click at [112, 195] on h4 "Spacing" at bounding box center [119, 190] width 149 height 17
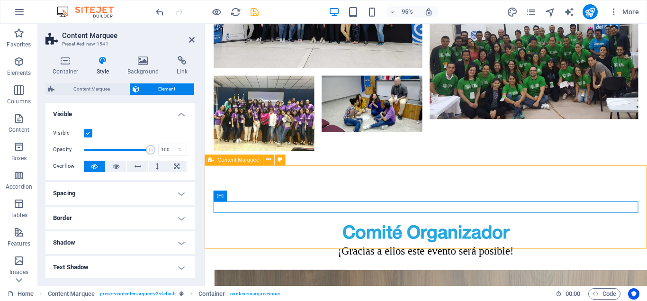
click at [251, 160] on span "Content Marquee" at bounding box center [239, 159] width 42 height 5
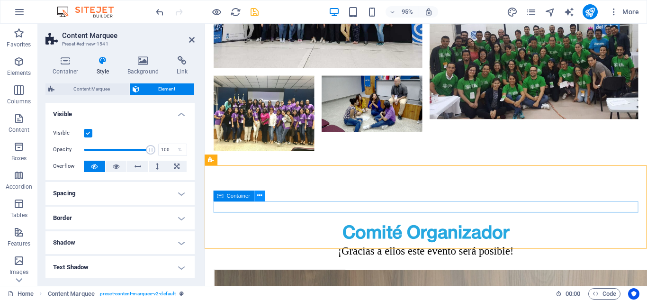
click at [259, 197] on icon at bounding box center [259, 195] width 5 height 9
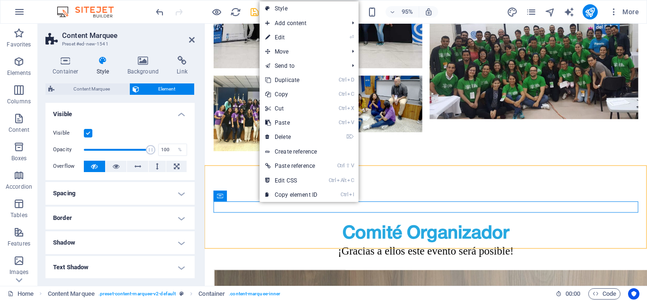
drag, startPoint x: 113, startPoint y: 103, endPoint x: 119, endPoint y: 112, distance: 10.3
click at [114, 107] on h4 "Visible" at bounding box center [119, 111] width 149 height 17
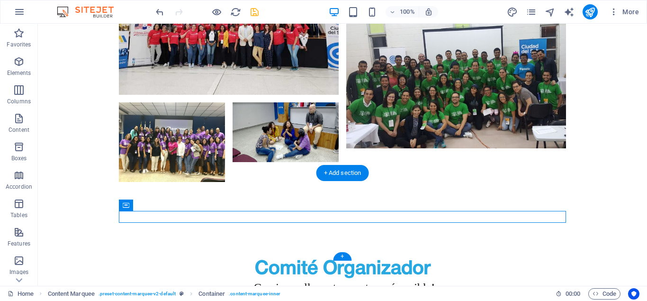
drag, startPoint x: 263, startPoint y: 221, endPoint x: 197, endPoint y: 208, distance: 67.3
drag, startPoint x: 166, startPoint y: 232, endPoint x: 82, endPoint y: 200, distance: 89.9
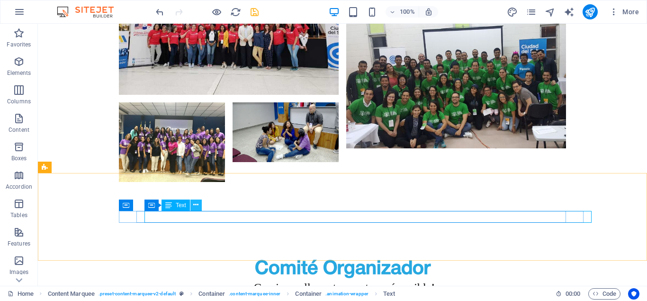
click at [198, 206] on icon at bounding box center [195, 205] width 5 height 10
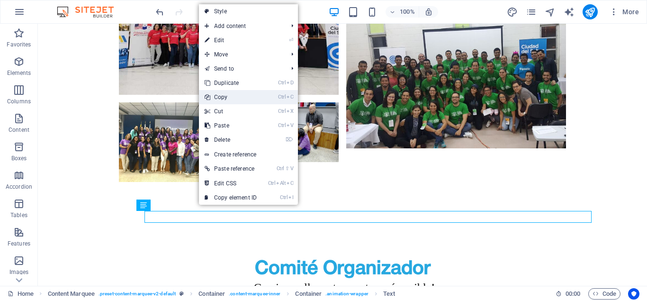
drag, startPoint x: 225, startPoint y: 98, endPoint x: 200, endPoint y: 83, distance: 29.3
click at [225, 98] on link "Ctrl C Copy" at bounding box center [231, 97] width 64 height 14
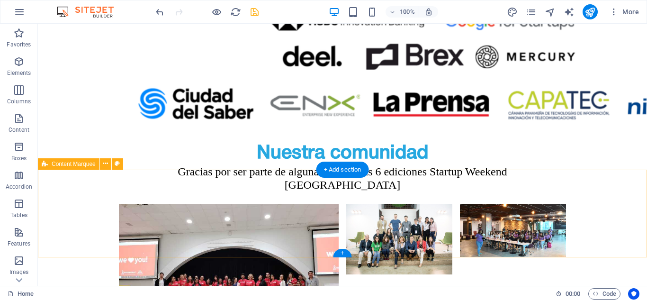
scroll to position [2828, 0]
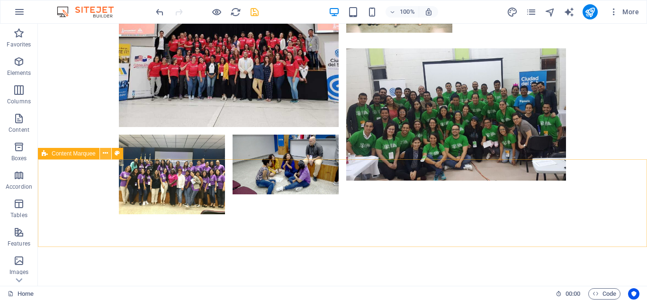
click at [104, 153] on icon at bounding box center [105, 153] width 5 height 10
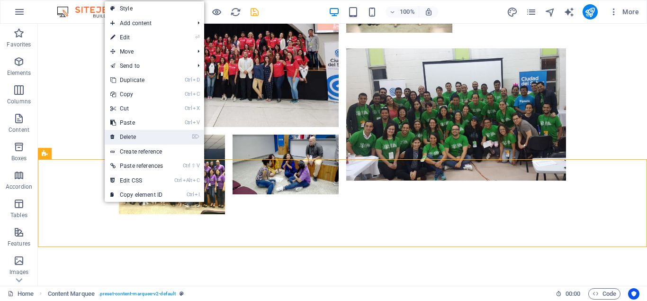
click at [138, 140] on link "⌦ Delete" at bounding box center [137, 137] width 64 height 14
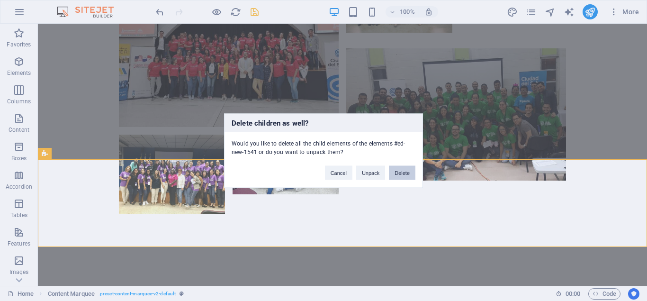
drag, startPoint x: 403, startPoint y: 178, endPoint x: 360, endPoint y: 180, distance: 43.2
click at [403, 178] on button "Delete" at bounding box center [402, 172] width 27 height 14
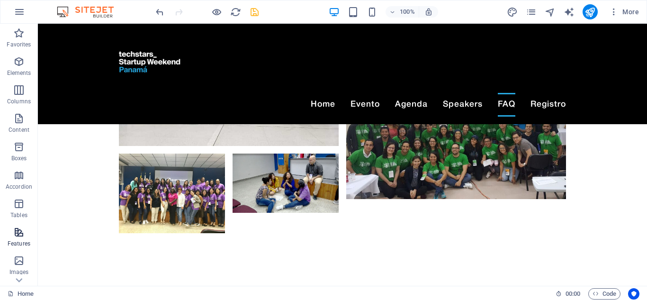
click at [15, 239] on span "Features" at bounding box center [19, 238] width 38 height 23
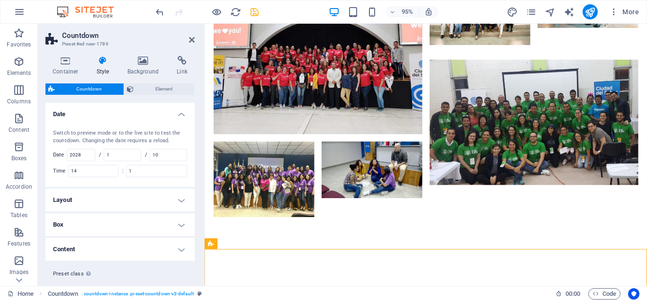
scroll to position [2856, 0]
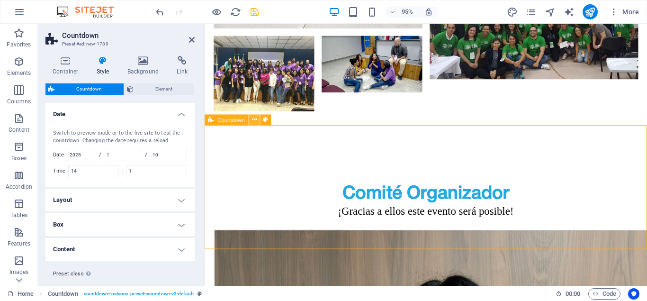
click at [255, 118] on icon at bounding box center [254, 119] width 5 height 9
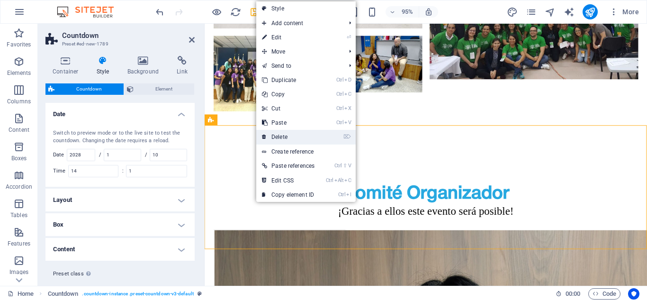
click at [293, 138] on link "⌦ Delete" at bounding box center [288, 137] width 64 height 14
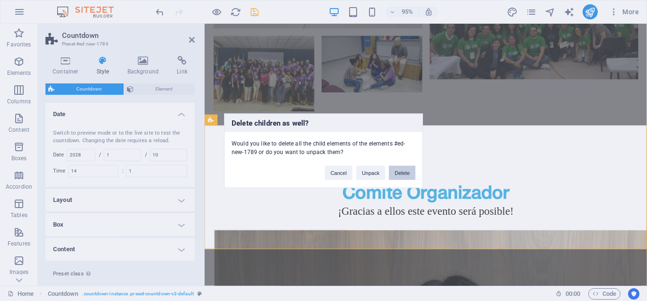
drag, startPoint x: 410, startPoint y: 173, endPoint x: 364, endPoint y: 173, distance: 46.4
click at [410, 173] on button "Delete" at bounding box center [402, 172] width 27 height 14
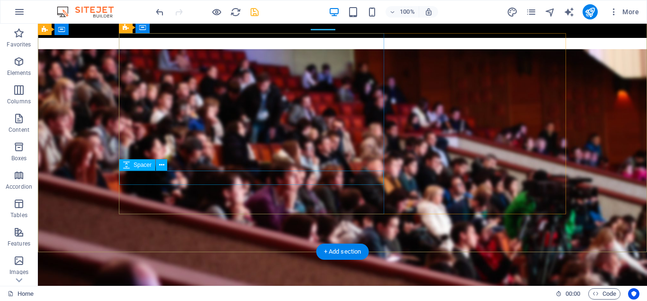
scroll to position [145, 0]
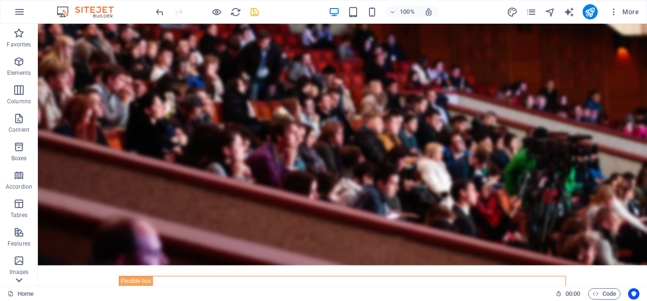
click at [16, 278] on icon at bounding box center [18, 279] width 13 height 13
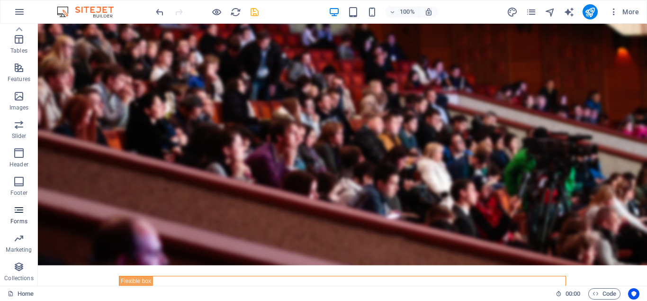
click at [14, 218] on p "Forms" at bounding box center [18, 222] width 17 height 8
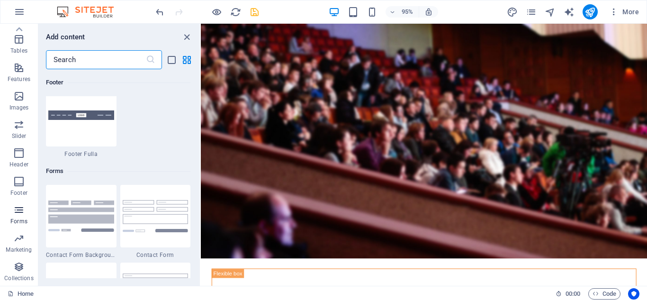
scroll to position [6919, 0]
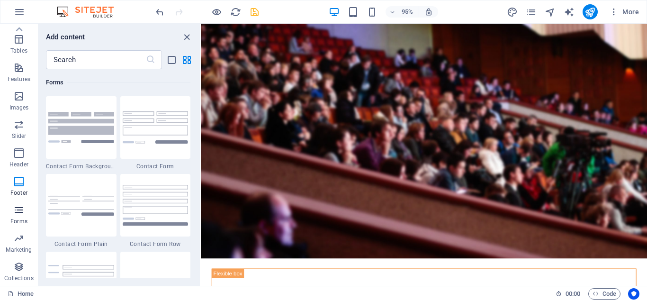
click at [14, 218] on p "Forms" at bounding box center [18, 222] width 17 height 8
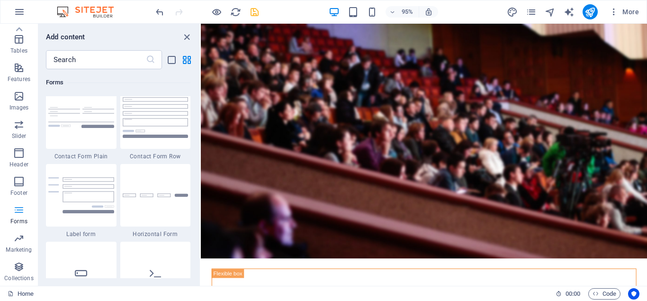
scroll to position [7094, 0]
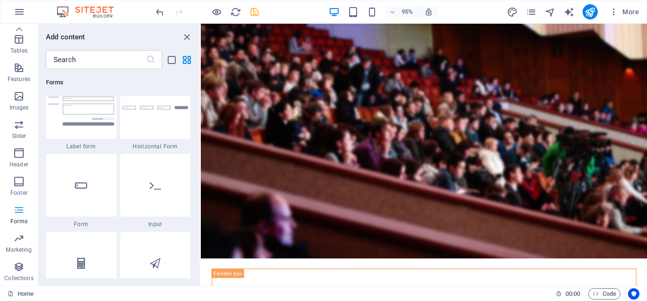
click at [14, 218] on p "Forms" at bounding box center [18, 222] width 17 height 8
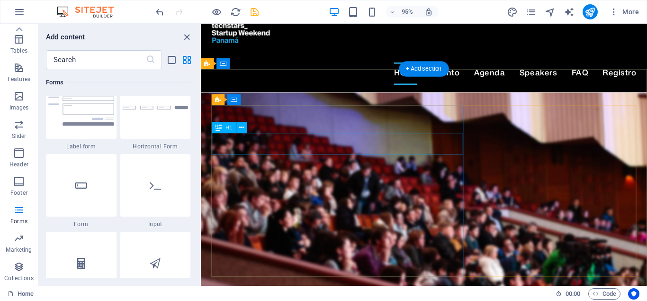
scroll to position [0, 0]
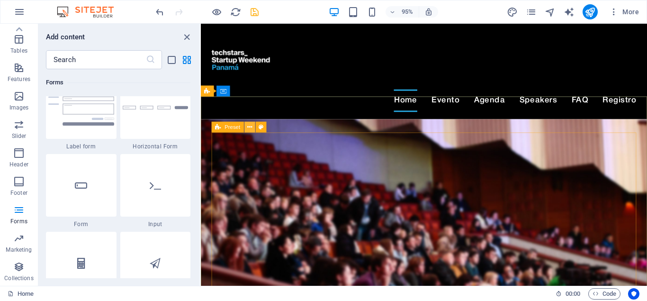
click at [252, 127] on icon at bounding box center [249, 127] width 5 height 9
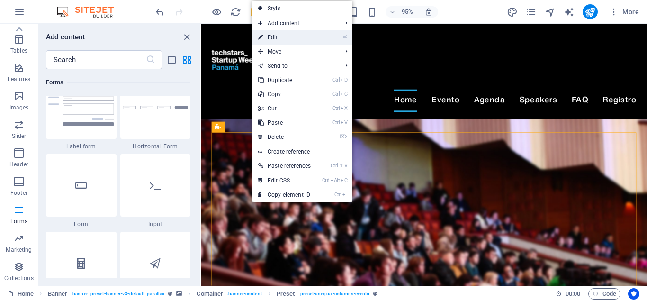
click at [300, 37] on link "⏎ Edit" at bounding box center [285, 37] width 64 height 14
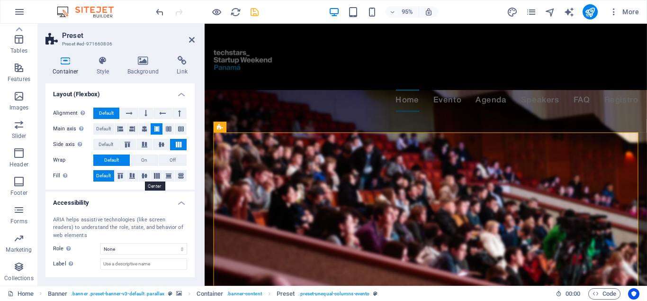
scroll to position [173, 0]
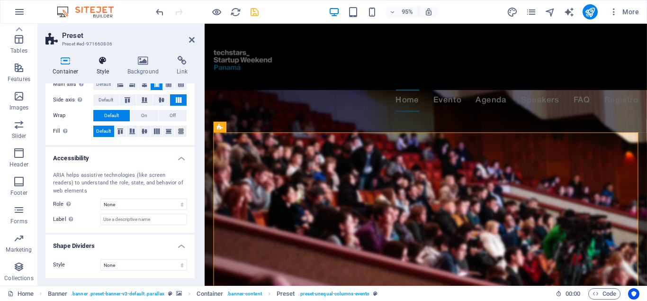
click at [98, 72] on h4 "Style" at bounding box center [105, 66] width 31 height 20
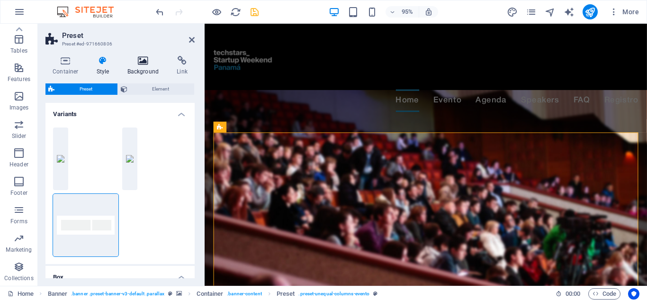
click at [141, 70] on h4 "Background" at bounding box center [145, 66] width 50 height 20
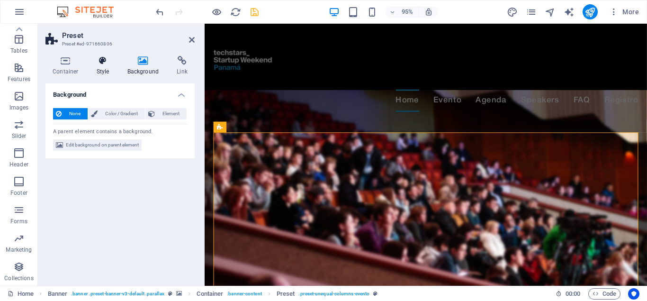
click at [106, 68] on h4 "Style" at bounding box center [105, 66] width 31 height 20
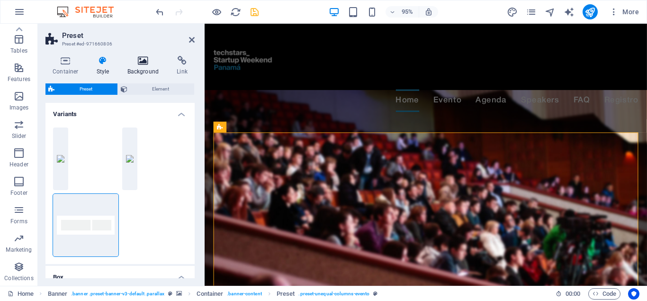
click at [148, 71] on h4 "Background" at bounding box center [145, 66] width 50 height 20
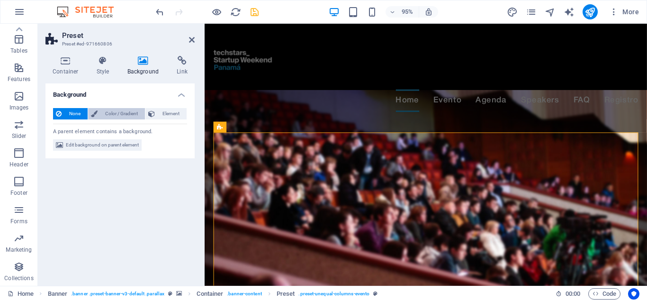
click at [133, 114] on span "Color / Gradient" at bounding box center [121, 113] width 42 height 11
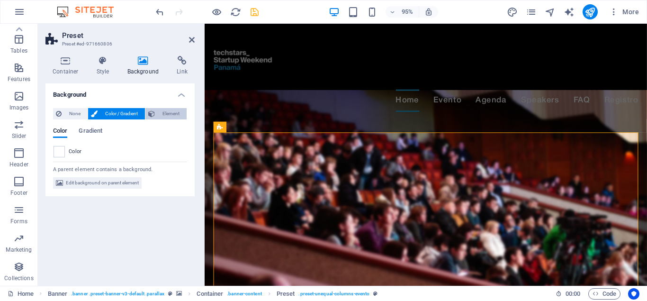
click at [165, 114] on span "Element" at bounding box center [171, 113] width 26 height 11
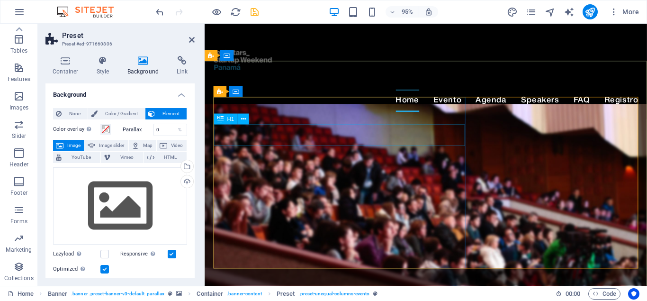
scroll to position [145, 0]
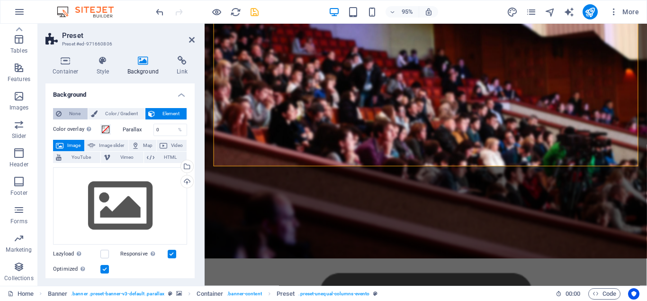
click at [62, 110] on button "None" at bounding box center [70, 113] width 35 height 11
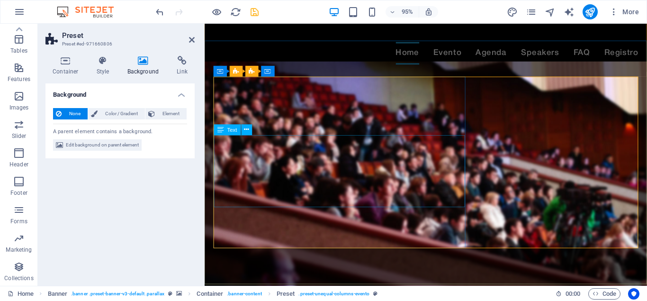
scroll to position [48, 0]
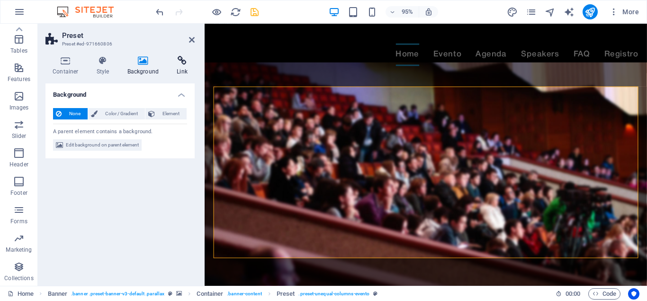
click at [188, 61] on icon at bounding box center [182, 60] width 25 height 9
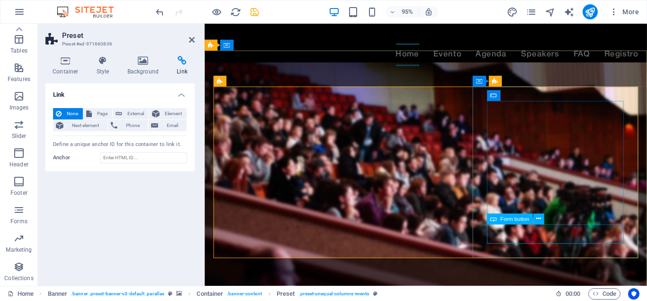
click at [541, 219] on icon at bounding box center [539, 218] width 5 height 9
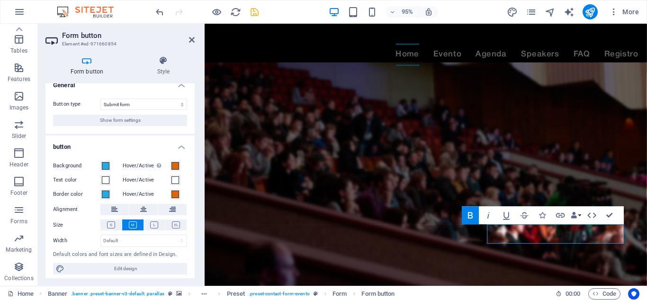
scroll to position [13, 0]
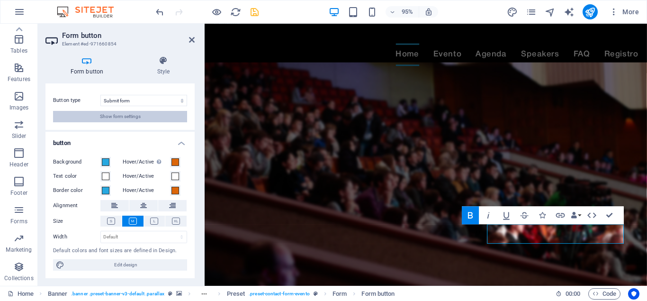
click at [130, 118] on span "Show form settings" at bounding box center [120, 116] width 41 height 11
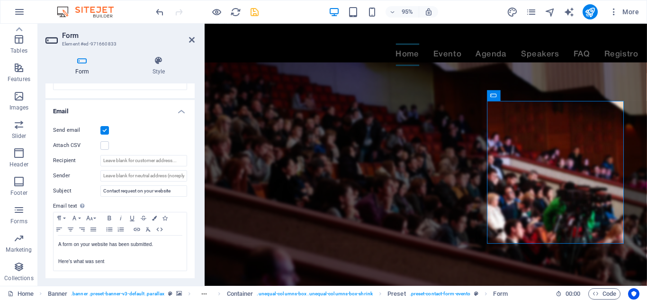
scroll to position [214, 0]
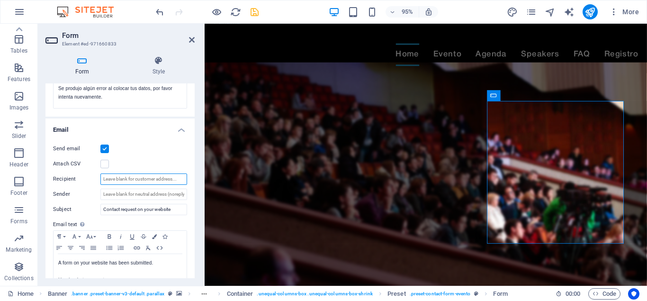
drag, startPoint x: 180, startPoint y: 180, endPoint x: 130, endPoint y: 177, distance: 49.8
click at [130, 177] on input "Recipient" at bounding box center [143, 178] width 87 height 11
click at [87, 185] on div "Send email Attach CSV Recipient Sender Subject Contact request on your website …" at bounding box center [119, 217] width 149 height 162
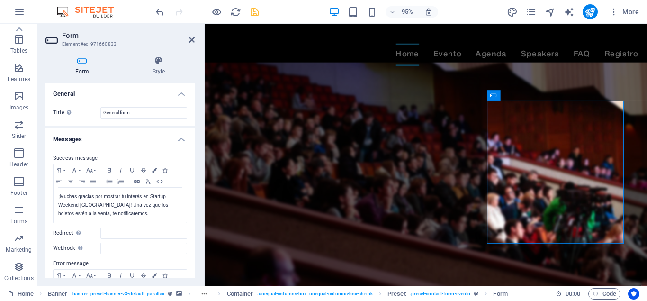
scroll to position [0, 0]
click at [14, 270] on icon "button" at bounding box center [18, 266] width 11 height 11
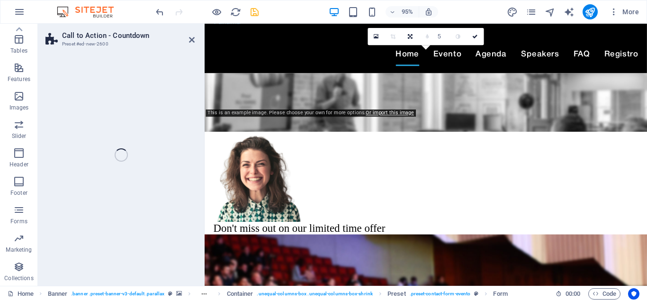
scroll to position [164, 0]
select select "rem"
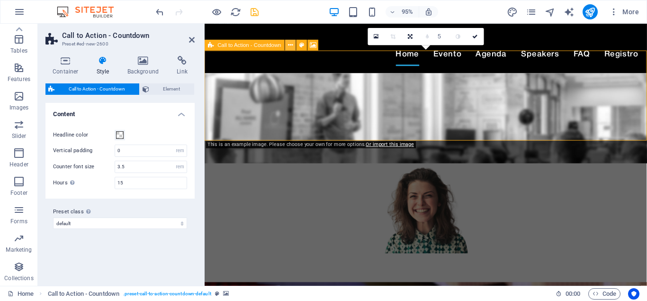
click at [288, 44] on button at bounding box center [290, 45] width 11 height 11
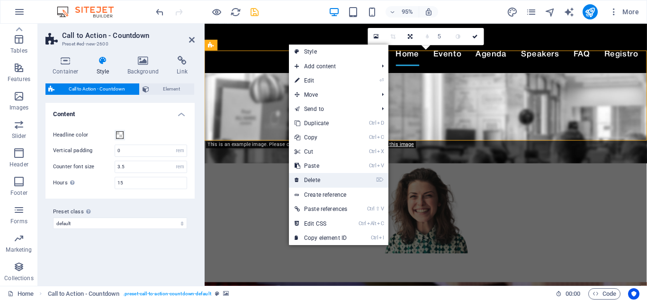
click at [322, 180] on link "⌦ Delete" at bounding box center [321, 180] width 64 height 14
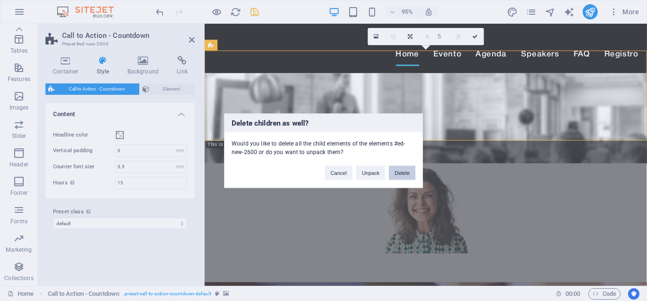
drag, startPoint x: 402, startPoint y: 173, endPoint x: 362, endPoint y: 150, distance: 47.1
click at [402, 173] on button "Delete" at bounding box center [402, 172] width 27 height 14
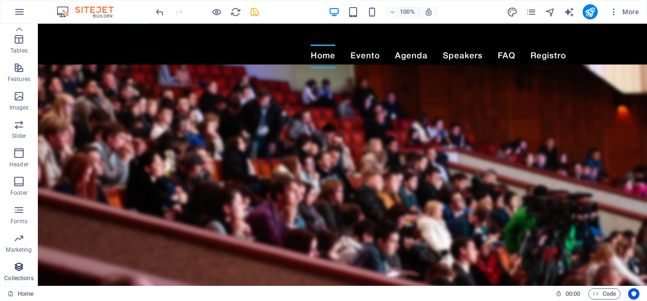
click at [22, 268] on icon "button" at bounding box center [18, 266] width 11 height 11
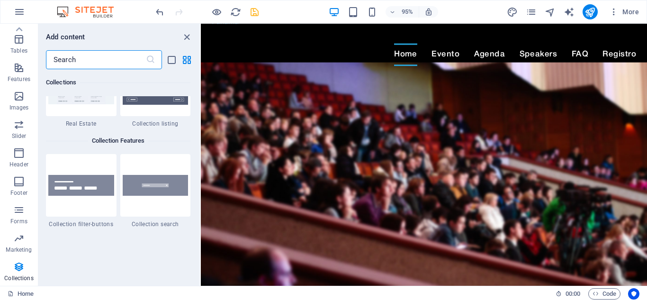
scroll to position [9017, 0]
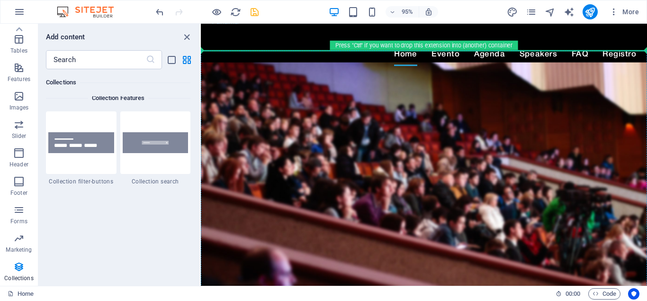
scroll to position [164, 0]
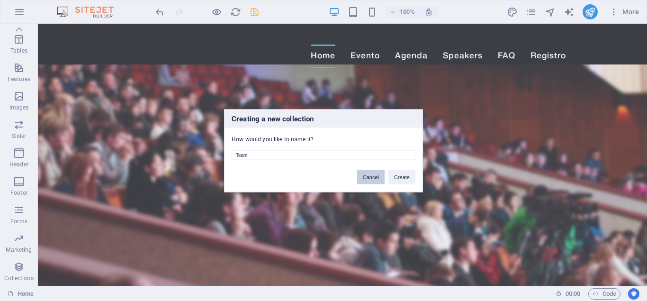
click at [370, 177] on button "Cancel" at bounding box center [370, 177] width 27 height 14
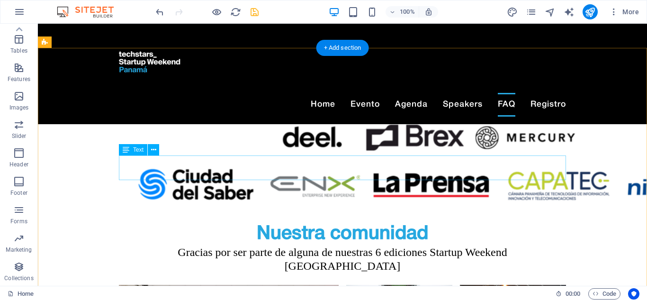
scroll to position [2320, 0]
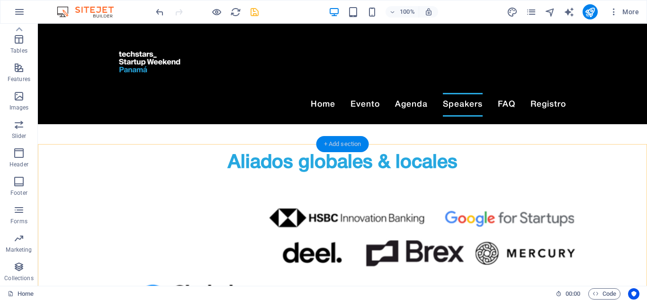
click at [358, 145] on div "+ Add section" at bounding box center [343, 144] width 53 height 16
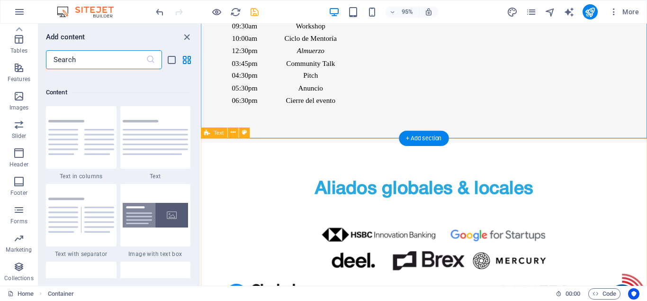
scroll to position [1658, 0]
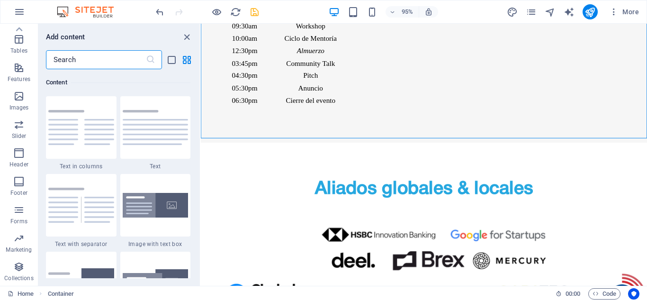
click at [100, 58] on input "text" at bounding box center [96, 59] width 100 height 19
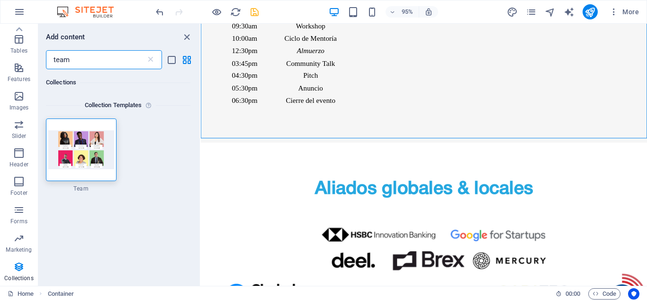
scroll to position [0, 0]
type input "team"
click at [91, 154] on img at bounding box center [81, 150] width 66 height 38
click at [78, 157] on img at bounding box center [81, 150] width 66 height 38
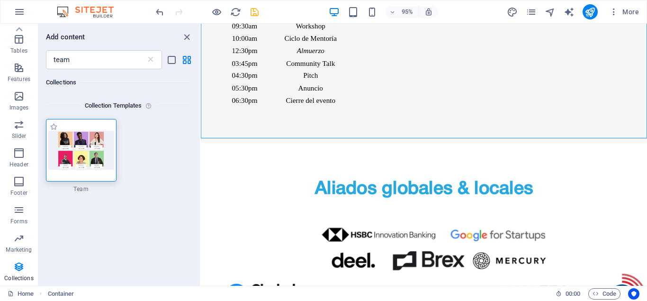
click at [61, 133] on img at bounding box center [81, 150] width 66 height 38
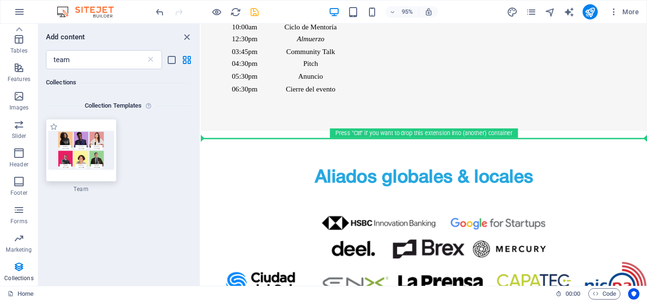
scroll to position [164, 0]
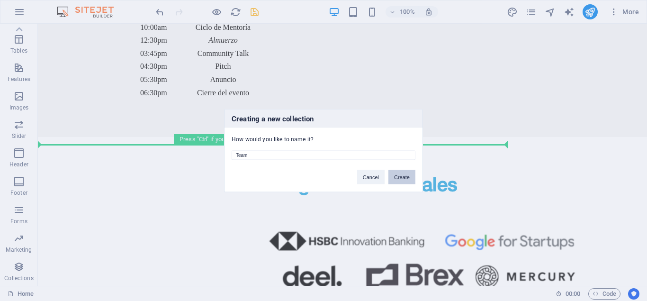
click at [401, 173] on button "Create" at bounding box center [402, 177] width 27 height 14
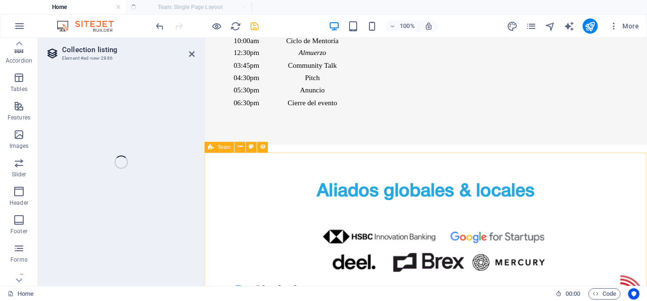
scroll to position [140, 0]
select select "createdAt_DESC"
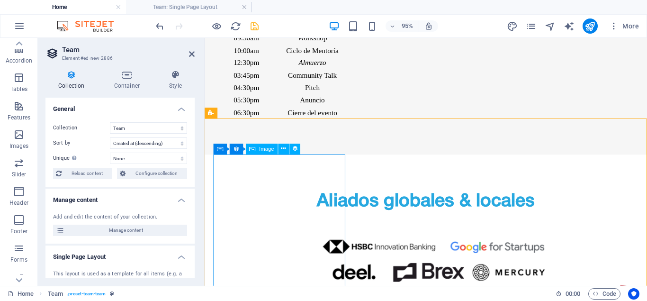
scroll to position [2369, 0]
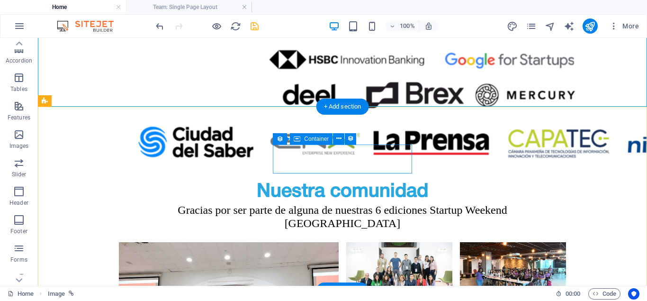
scroll to position [2562, 0]
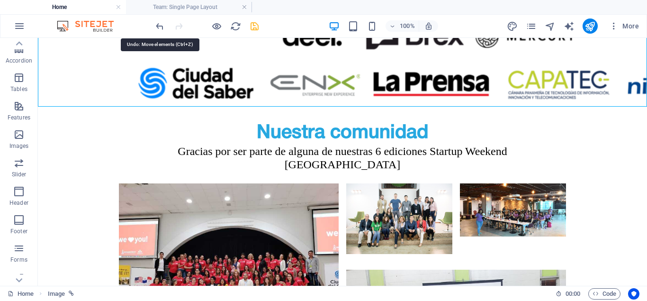
drag, startPoint x: 162, startPoint y: 23, endPoint x: 164, endPoint y: 33, distance: 9.8
click at [161, 24] on icon "undo" at bounding box center [159, 26] width 11 height 11
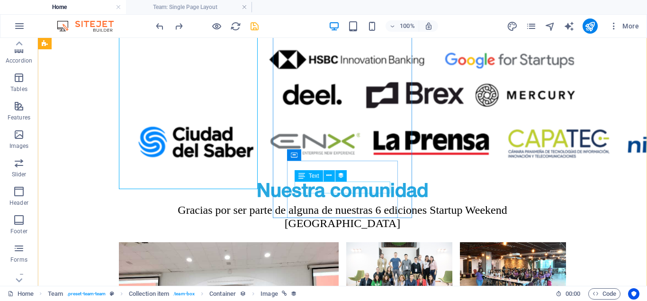
scroll to position [2517, 0]
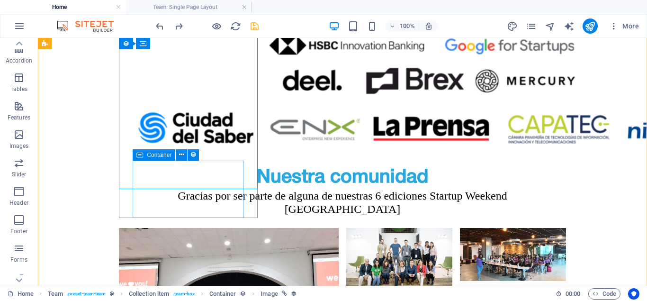
click at [183, 153] on icon at bounding box center [181, 155] width 5 height 10
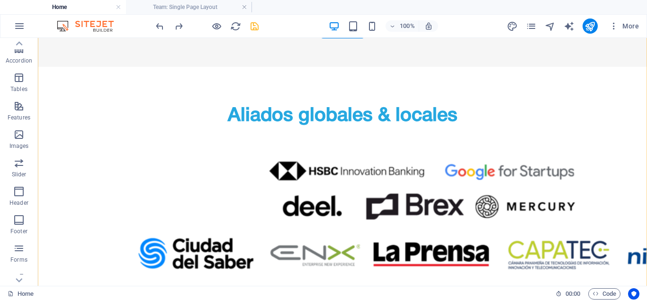
scroll to position [2469, 0]
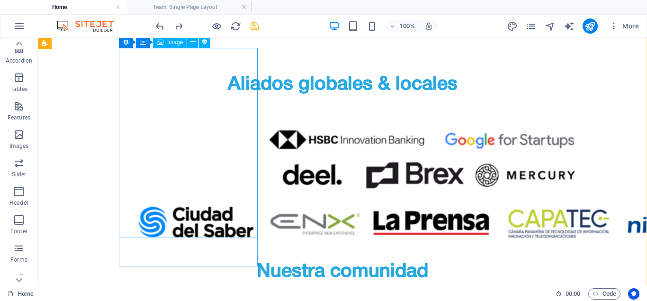
click at [168, 44] on span "Image" at bounding box center [175, 42] width 16 height 6
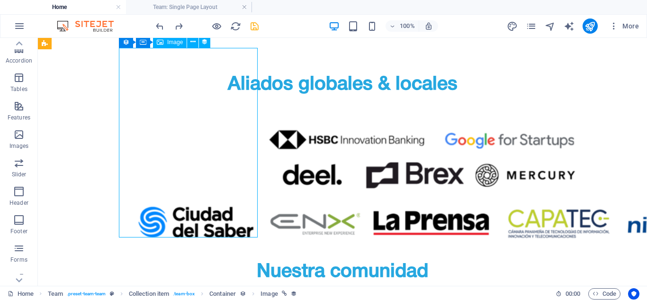
click at [171, 39] on span "Image" at bounding box center [175, 42] width 16 height 6
click at [171, 41] on span "Image" at bounding box center [175, 42] width 16 height 6
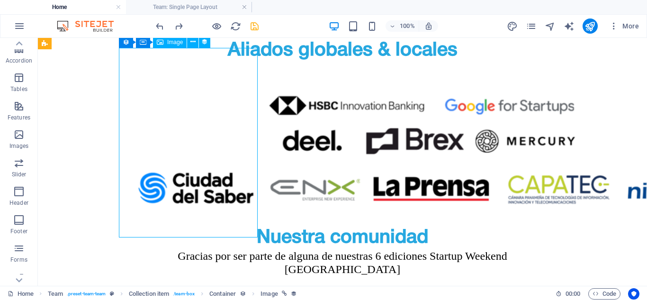
select select "px"
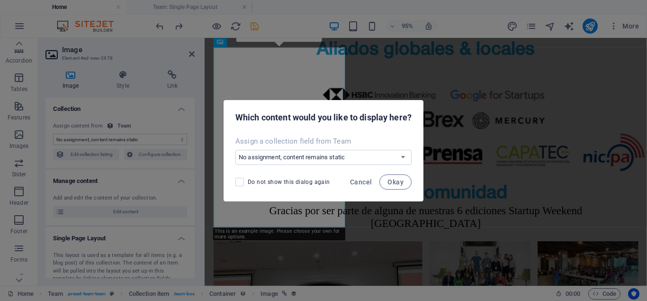
select select "image"
drag, startPoint x: 355, startPoint y: 178, endPoint x: 280, endPoint y: 143, distance: 83.7
click at [281, 145] on div "Which content would you like to display here? Assign a collection field from Te…" at bounding box center [324, 150] width 200 height 101
click at [236, 150] on select "No assignment, content remains static Create a new field Created at (Date) Upda…" at bounding box center [324, 157] width 176 height 15
click at [368, 137] on div "Assign a collection field from Team" at bounding box center [324, 140] width 176 height 9
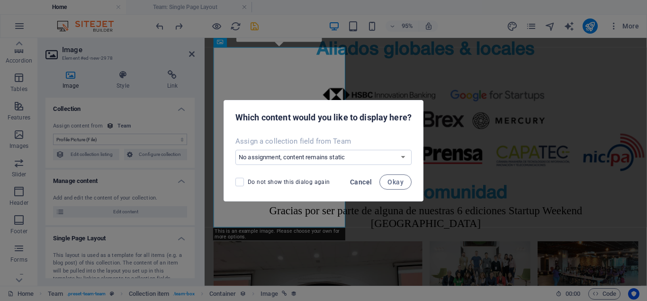
click at [363, 180] on span "Cancel" at bounding box center [361, 182] width 22 height 8
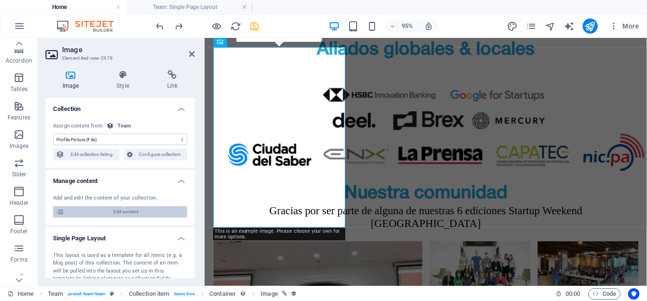
click at [147, 210] on span "Edit content" at bounding box center [125, 211] width 117 height 11
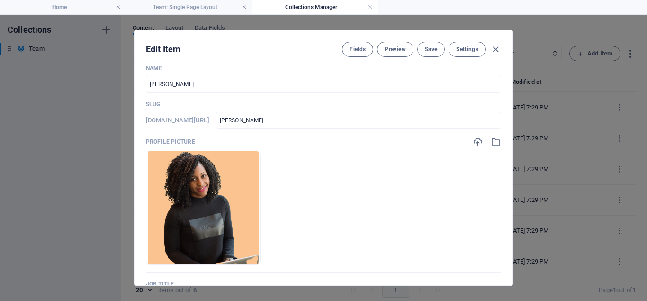
scroll to position [0, 0]
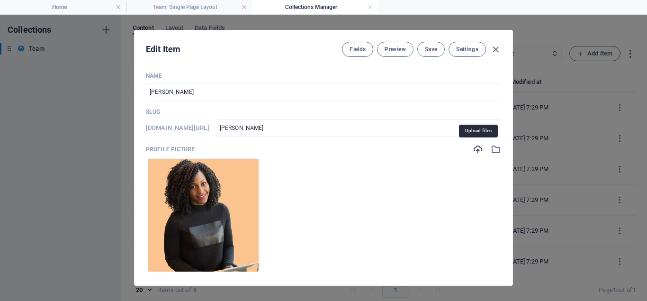
click at [477, 150] on icon "button" at bounding box center [478, 149] width 10 height 10
click at [471, 145] on div "Profile Picture" at bounding box center [323, 149] width 355 height 10
click at [475, 145] on icon "button" at bounding box center [478, 149] width 10 height 10
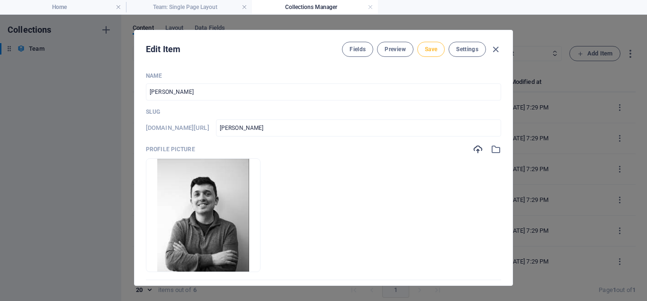
click at [427, 48] on span "Save" at bounding box center [431, 49] width 12 height 8
click at [494, 49] on icon "button" at bounding box center [495, 49] width 11 height 11
type input "[PERSON_NAME]"
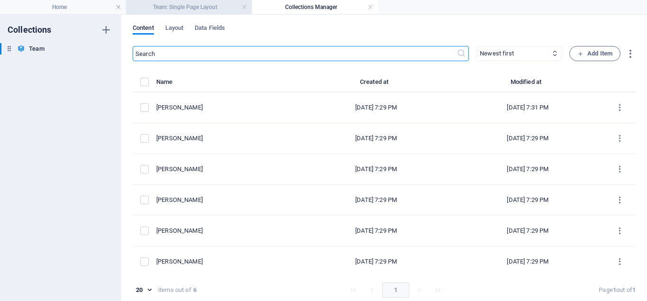
click at [183, 9] on h4 "Team: Single Page Layout" at bounding box center [189, 7] width 126 height 10
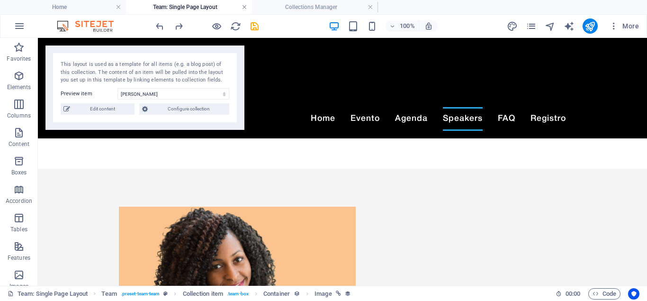
click at [245, 6] on link at bounding box center [245, 7] width 6 height 9
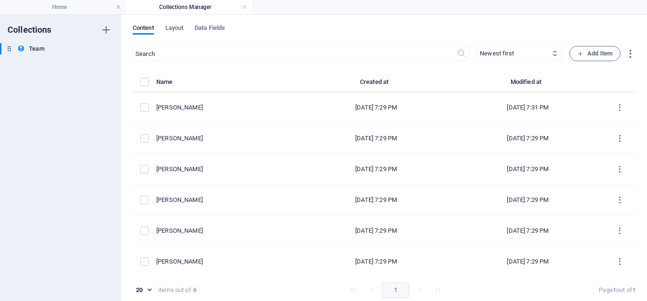
click at [246, 2] on h4 "Collections Manager" at bounding box center [189, 7] width 126 height 10
click at [244, 9] on link at bounding box center [245, 7] width 6 height 9
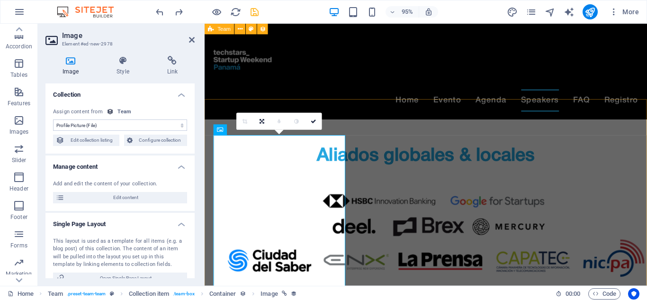
scroll to position [2324, 0]
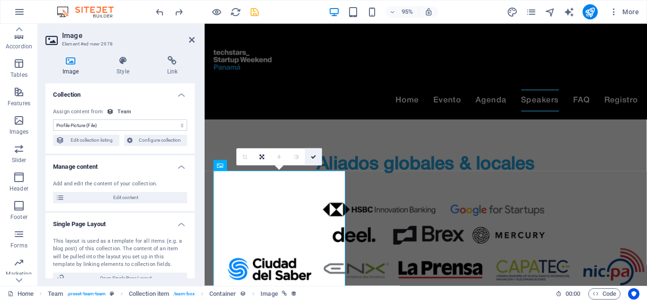
click at [313, 154] on link at bounding box center [313, 156] width 17 height 17
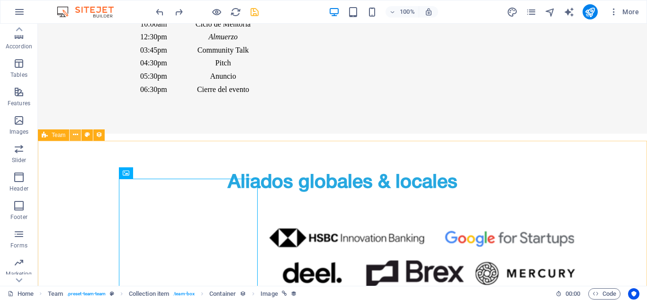
click at [77, 134] on icon at bounding box center [75, 135] width 5 height 10
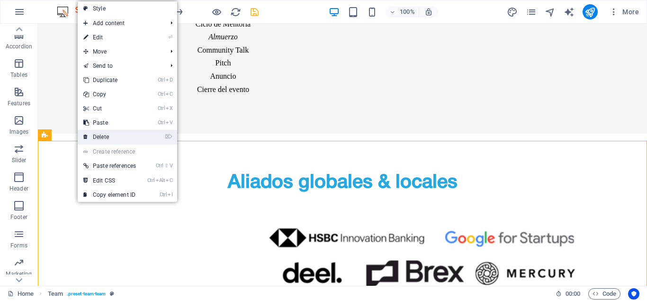
click at [108, 134] on link "⌦ Delete" at bounding box center [110, 137] width 64 height 14
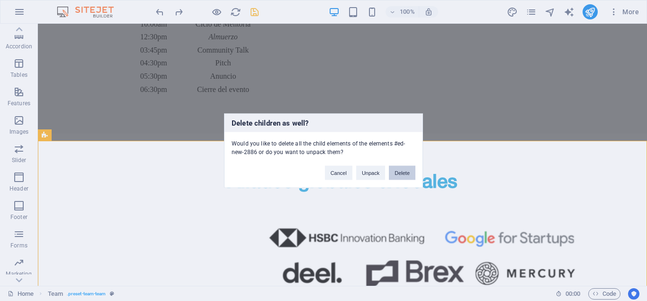
click at [408, 172] on button "Delete" at bounding box center [402, 172] width 27 height 14
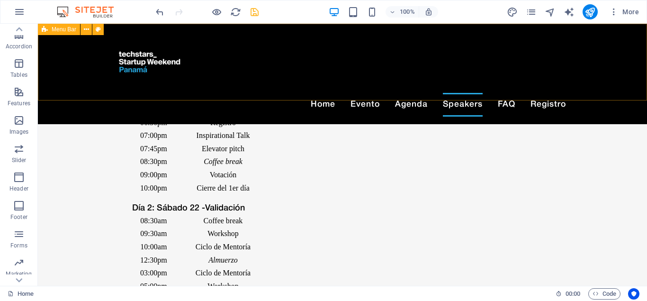
scroll to position [1937, 0]
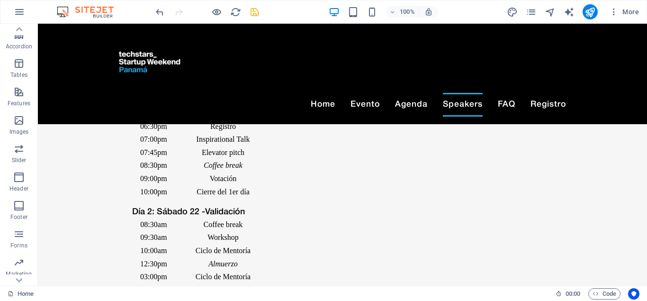
click at [249, 9] on span "save" at bounding box center [254, 12] width 11 height 11
checkbox input "false"
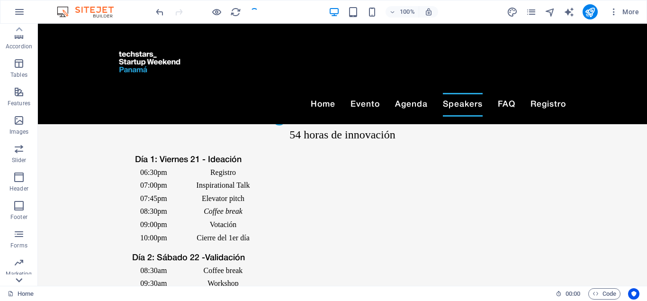
click at [16, 280] on icon at bounding box center [18, 279] width 13 height 13
click at [22, 271] on icon "button" at bounding box center [18, 266] width 11 height 11
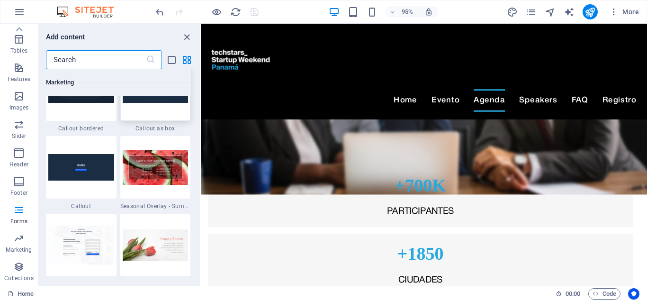
scroll to position [7822, 0]
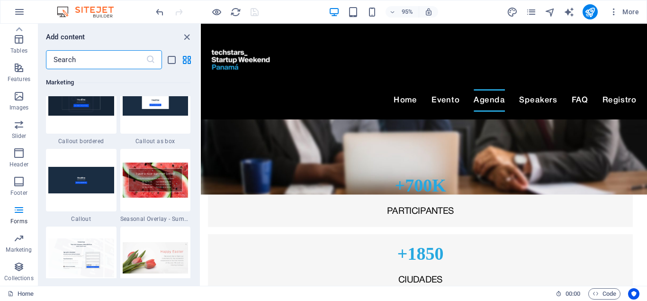
click at [167, 51] on img at bounding box center [156, 24] width 66 height 53
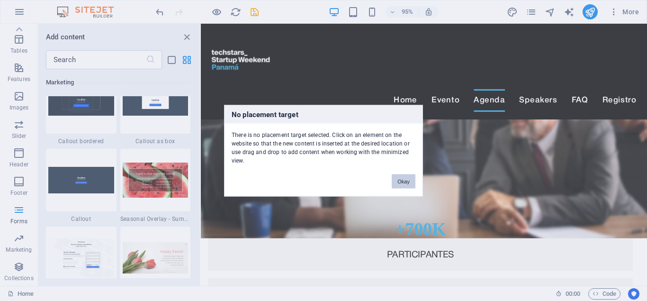
click at [399, 179] on button "Okay" at bounding box center [404, 181] width 24 height 14
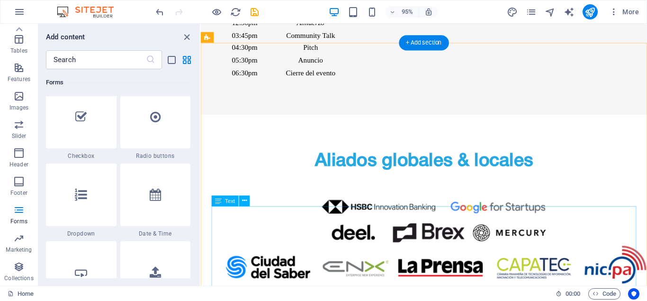
scroll to position [2420, 0]
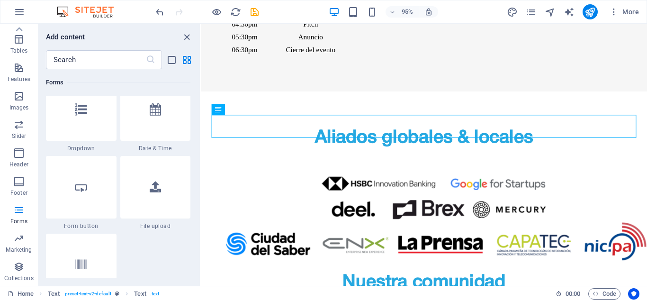
scroll to position [7524, 0]
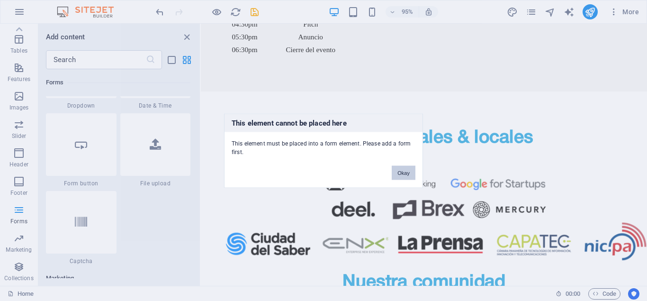
click at [400, 174] on button "Okay" at bounding box center [404, 172] width 24 height 14
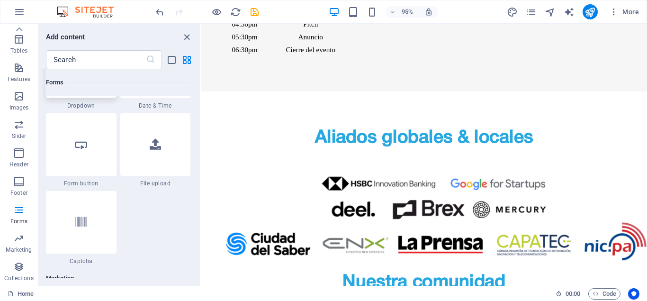
click at [79, 73] on icon at bounding box center [81, 67] width 12 height 12
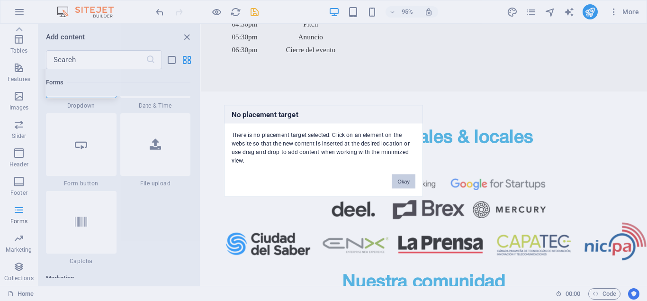
click at [404, 180] on button "Okay" at bounding box center [404, 181] width 24 height 14
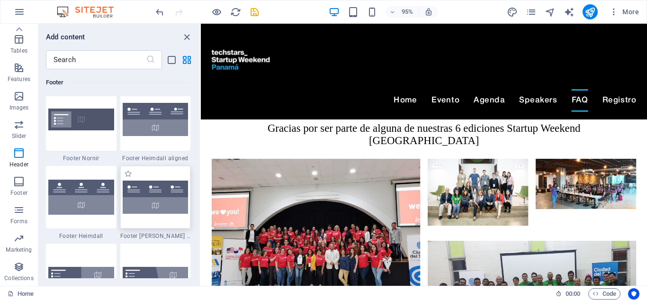
scroll to position [6202, 0]
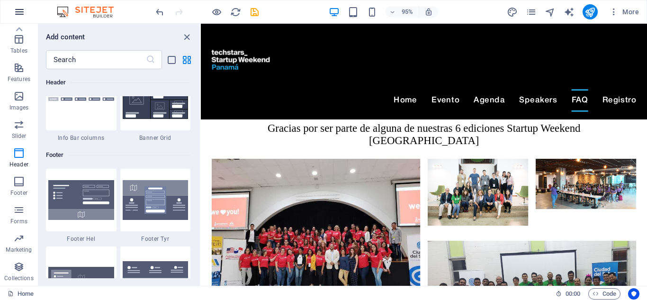
click at [24, 16] on icon "button" at bounding box center [19, 11] width 11 height 11
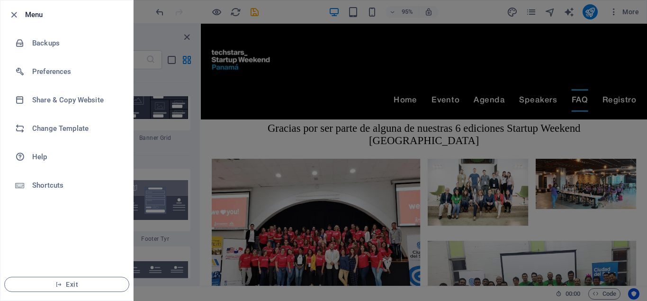
click at [251, 14] on div at bounding box center [323, 150] width 647 height 301
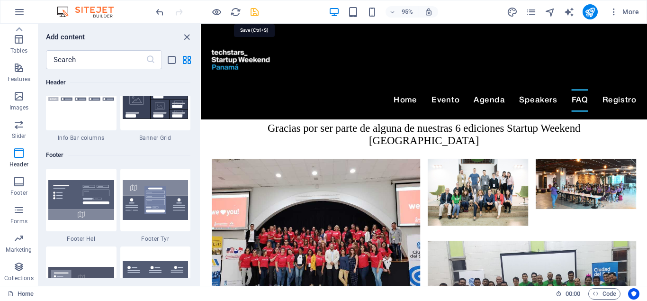
click at [257, 11] on icon "save" at bounding box center [254, 12] width 11 height 11
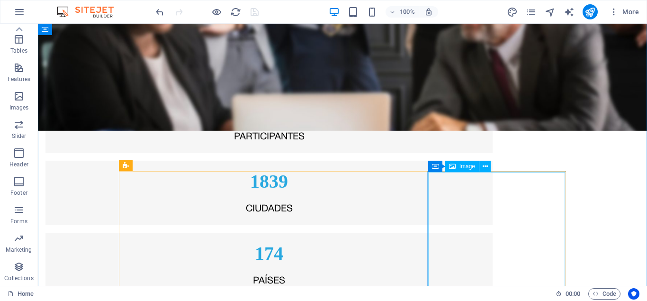
scroll to position [1821, 0]
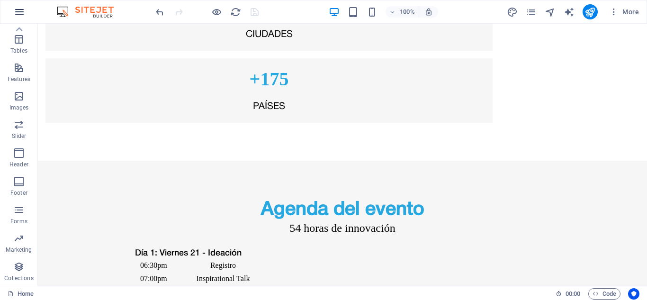
click at [15, 9] on icon "button" at bounding box center [19, 11] width 11 height 11
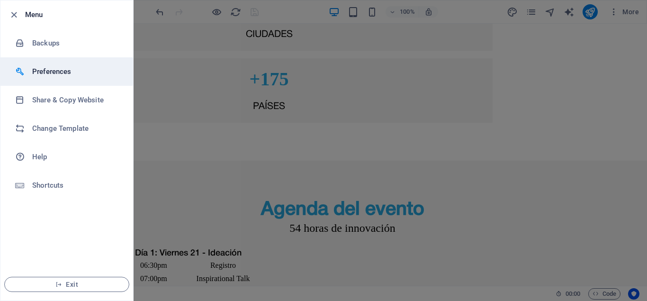
click at [51, 74] on h6 "Preferences" at bounding box center [76, 71] width 88 height 11
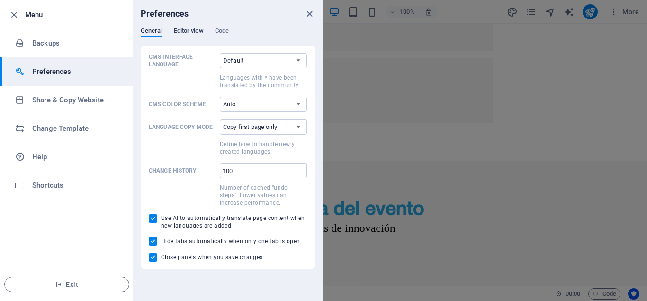
click at [184, 28] on span "Editor view" at bounding box center [189, 31] width 30 height 13
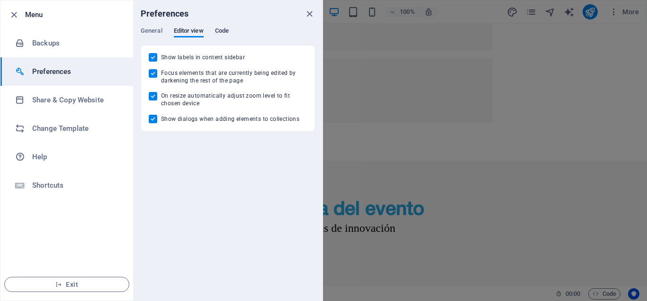
drag, startPoint x: 235, startPoint y: 27, endPoint x: 227, endPoint y: 28, distance: 8.6
click at [233, 28] on div "General Editor view Code" at bounding box center [228, 36] width 174 height 18
click at [222, 30] on span "Code" at bounding box center [222, 31] width 14 height 13
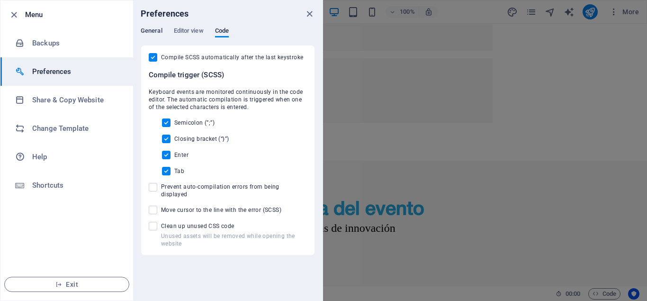
click at [158, 34] on span "General" at bounding box center [152, 31] width 22 height 13
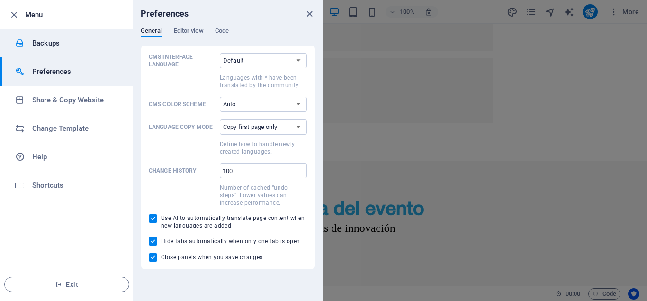
click at [54, 48] on h6 "Backups" at bounding box center [76, 42] width 88 height 11
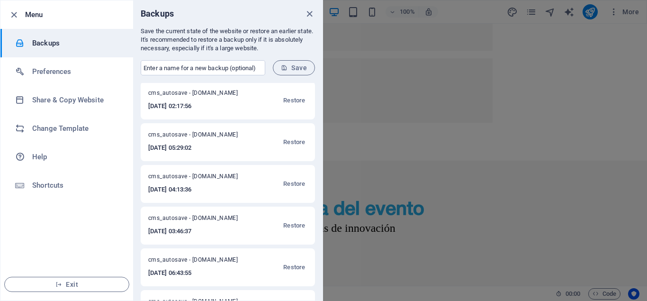
scroll to position [0, 0]
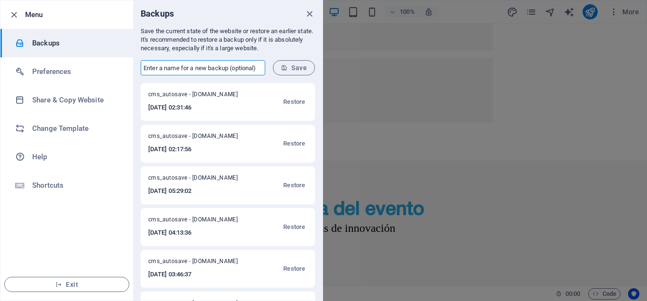
click at [158, 70] on input "text" at bounding box center [203, 67] width 125 height 15
type input "01/10"
click at [293, 54] on form "01/10 ​ Save" at bounding box center [228, 68] width 190 height 30
click at [295, 71] on span "Save" at bounding box center [294, 68] width 26 height 8
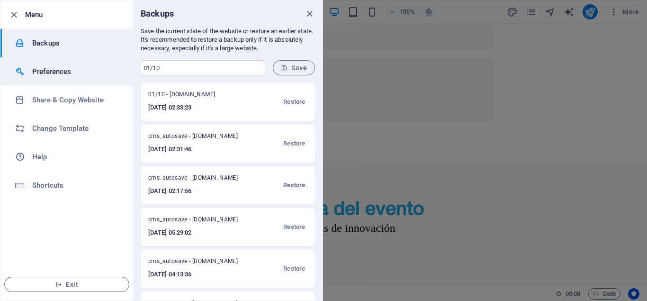
click at [65, 70] on h6 "Preferences" at bounding box center [76, 71] width 88 height 11
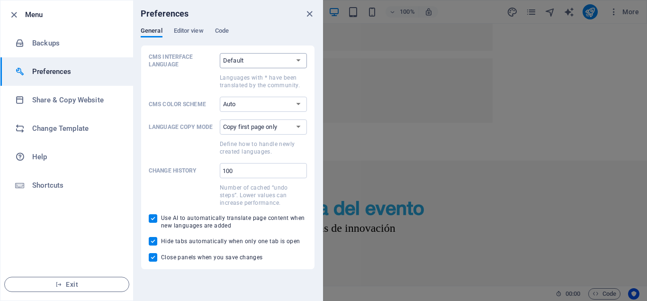
click at [220, 53] on select "Default Deutsch English Español Suomi* Français Magyar Italiano Nederlands Pols…" at bounding box center [263, 60] width 87 height 15
select select "es"
click option "Español" at bounding box center [0, 0] width 0 height 0
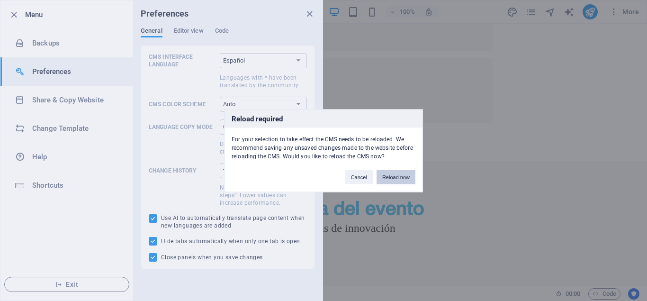
click at [400, 177] on button "Reload now" at bounding box center [396, 177] width 39 height 14
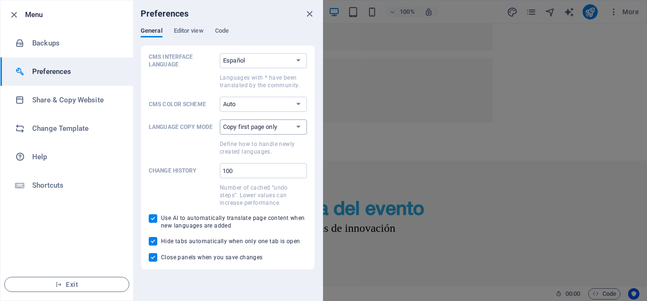
click at [220, 119] on select "Copy first page only Copy all pages" at bounding box center [263, 126] width 87 height 15
click at [177, 146] on span at bounding box center [182, 146] width 67 height 17
click at [220, 135] on select "Copy first page only Copy all pages" at bounding box center [263, 126] width 87 height 15
click at [220, 97] on select "Auto Dark Light" at bounding box center [263, 104] width 87 height 15
click option "Auto" at bounding box center [0, 0] width 0 height 0
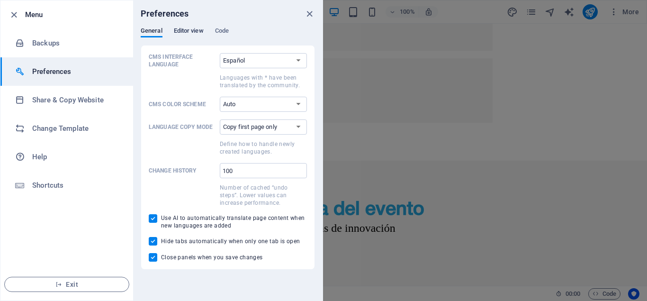
click at [192, 31] on span "Editor view" at bounding box center [189, 31] width 30 height 13
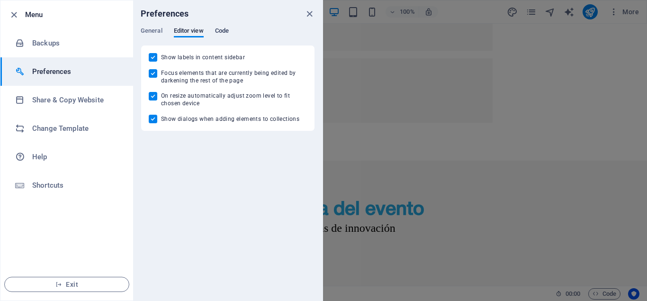
click at [224, 32] on span "Code" at bounding box center [222, 31] width 14 height 13
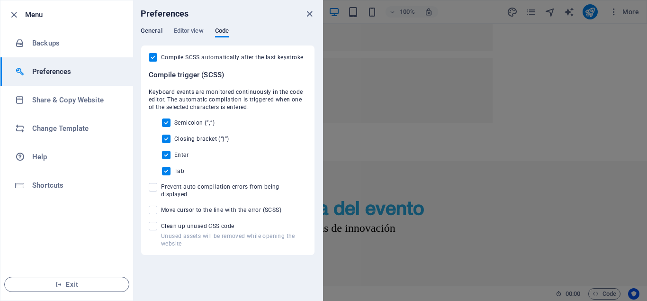
click at [148, 29] on span "General" at bounding box center [152, 31] width 22 height 13
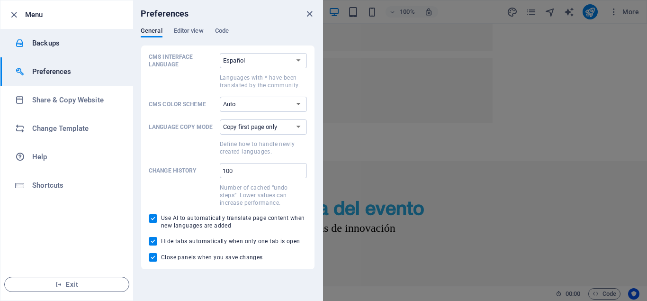
click at [64, 45] on h6 "Backups" at bounding box center [76, 42] width 88 height 11
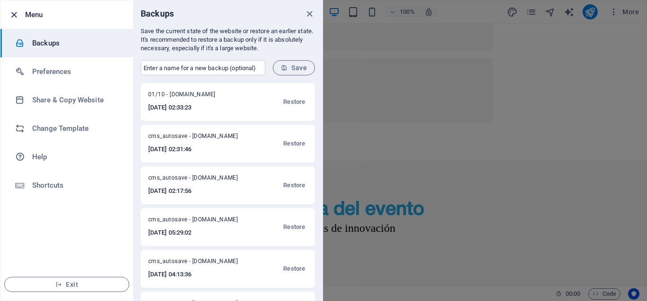
click at [14, 15] on icon "button" at bounding box center [14, 14] width 11 height 11
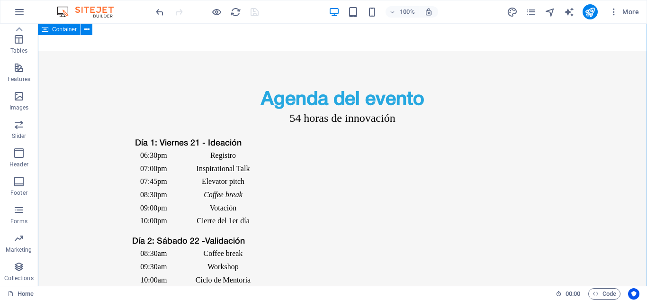
scroll to position [1966, 0]
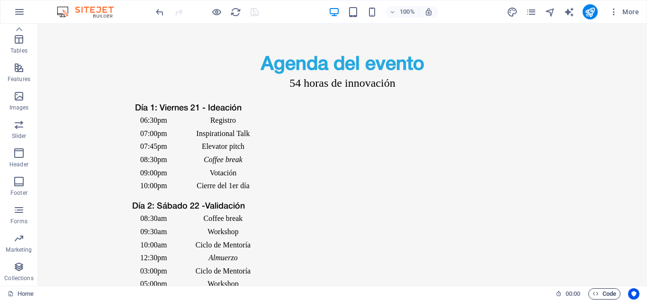
click at [605, 293] on span "Code" at bounding box center [605, 293] width 24 height 11
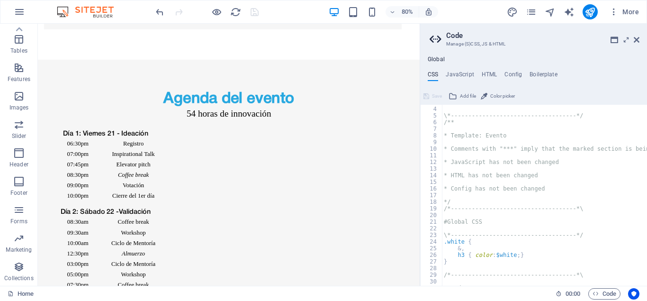
scroll to position [0, 0]
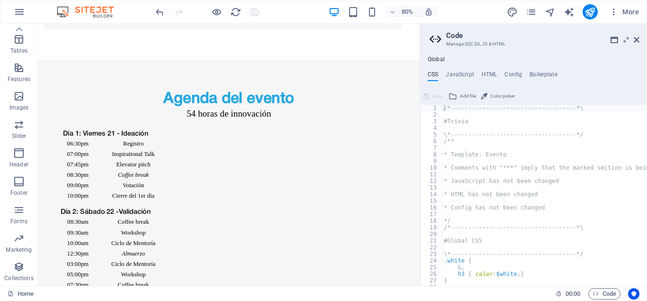
click at [481, 68] on div "Global CSS JavaScript HTML Config Boilerplate /*-------------------------------…" at bounding box center [533, 171] width 227 height 230
click at [488, 72] on h4 "HTML" at bounding box center [490, 76] width 16 height 10
type textarea "<a href="#main-content" class="wv-link-content button">Skip to main content</a>"
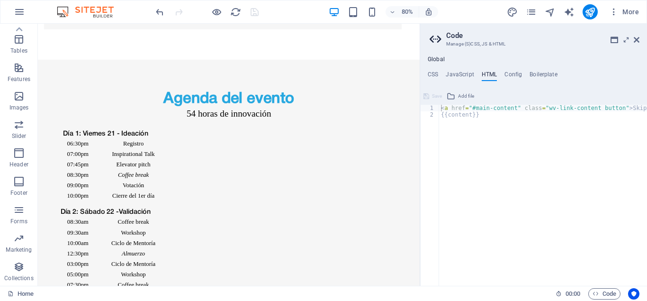
click at [502, 73] on ul "CSS JavaScript HTML Config Boilerplate" at bounding box center [533, 76] width 227 height 10
click at [505, 73] on h4 "Config" at bounding box center [514, 76] width 18 height 10
type textarea "$color-background: #ffffff;"
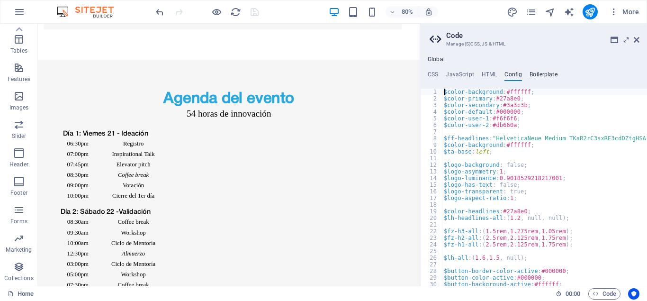
click at [543, 77] on h4 "Boilerplate" at bounding box center [544, 76] width 28 height 10
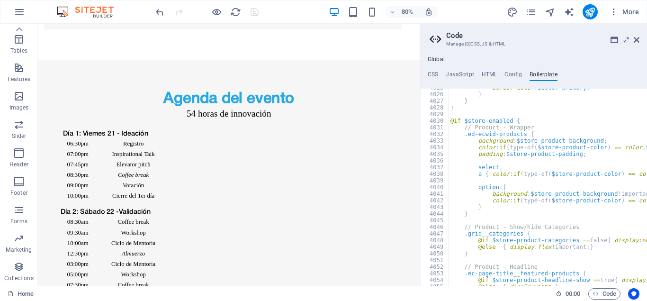
scroll to position [15332, 0]
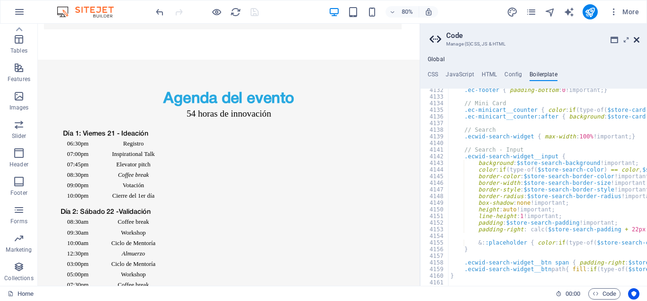
click at [637, 40] on icon at bounding box center [637, 40] width 6 height 8
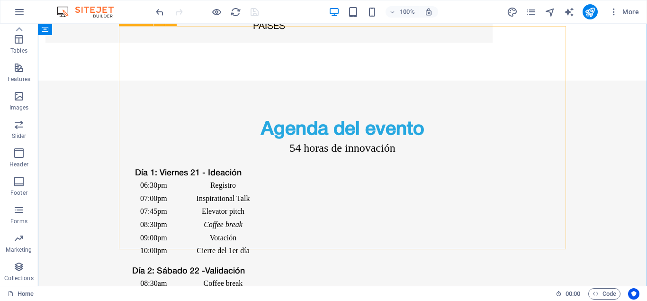
scroll to position [1821, 0]
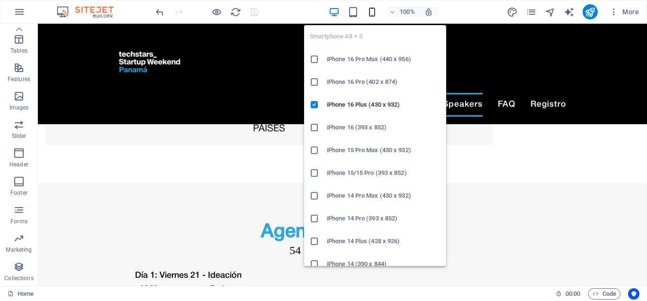
click at [373, 10] on icon "button" at bounding box center [372, 12] width 11 height 11
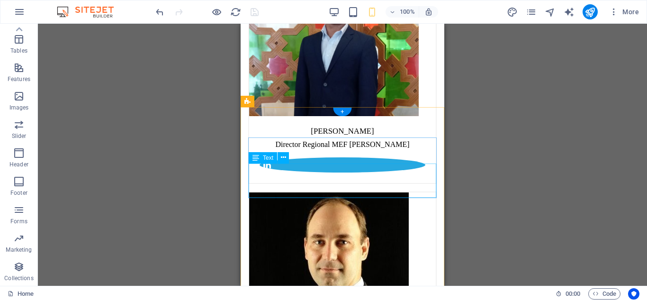
scroll to position [5176, 0]
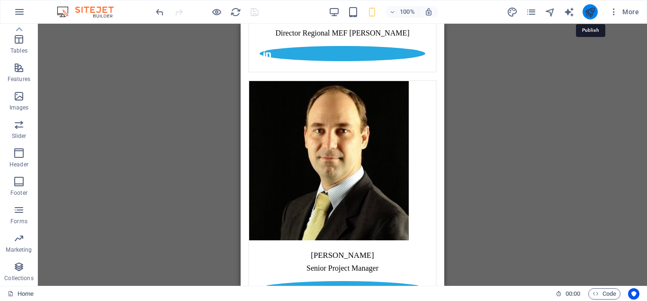
click at [588, 14] on icon "publish" at bounding box center [590, 12] width 11 height 11
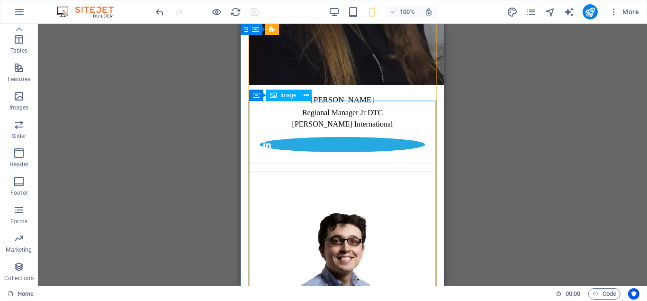
scroll to position [3823, 0]
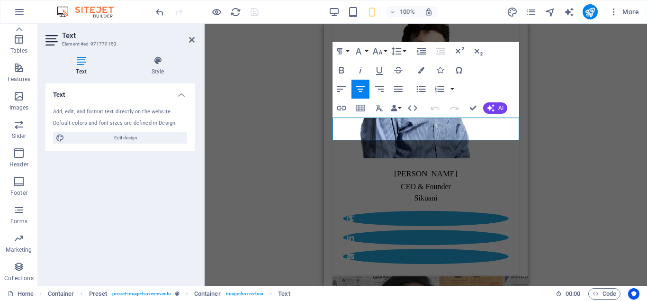
click at [363, 86] on icon "button" at bounding box center [360, 88] width 11 height 11
click at [358, 86] on icon "button" at bounding box center [360, 89] width 9 height 6
click at [556, 124] on div "H1 Banner Banner Container Banner Preset Preset Container Spacer Text Container…" at bounding box center [426, 155] width 443 height 262
click at [551, 157] on div "H1 Banner Banner Container Banner Preset Preset Container Spacer Text Container…" at bounding box center [426, 155] width 443 height 262
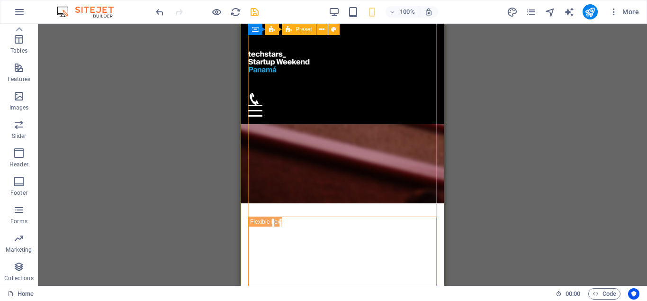
scroll to position [0, 0]
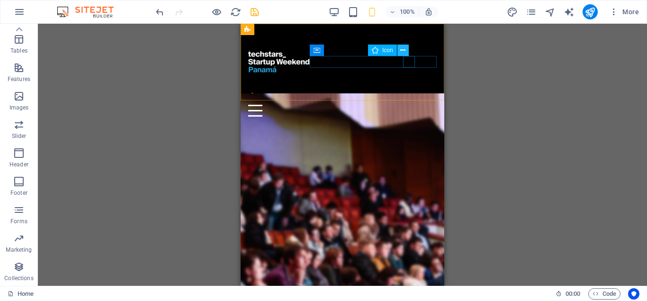
click at [402, 49] on icon at bounding box center [402, 50] width 5 height 10
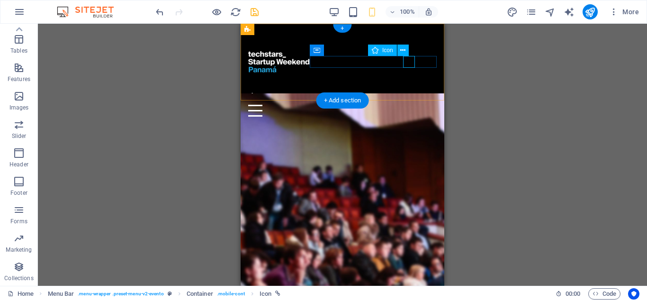
click at [410, 93] on figure at bounding box center [338, 99] width 181 height 12
click at [327, 93] on div "Menu" at bounding box center [342, 105] width 189 height 24
select select "xMidYMid"
click at [413, 93] on figure at bounding box center [338, 99] width 181 height 12
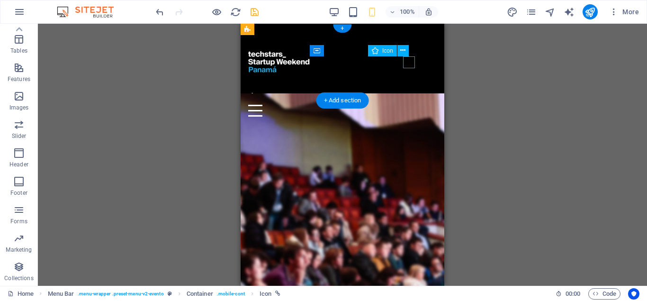
click at [412, 93] on figure at bounding box center [338, 99] width 181 height 12
click at [405, 50] on icon at bounding box center [402, 50] width 5 height 10
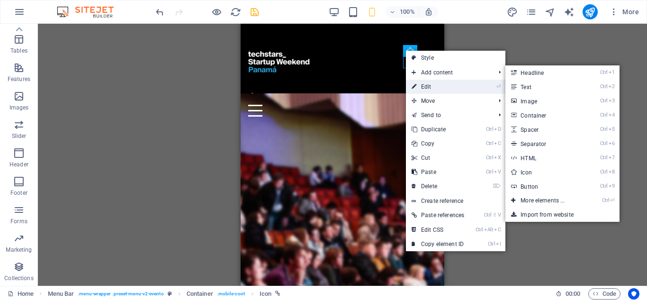
click at [431, 88] on link "⏎ Edit" at bounding box center [438, 87] width 64 height 14
select select "xMidYMid"
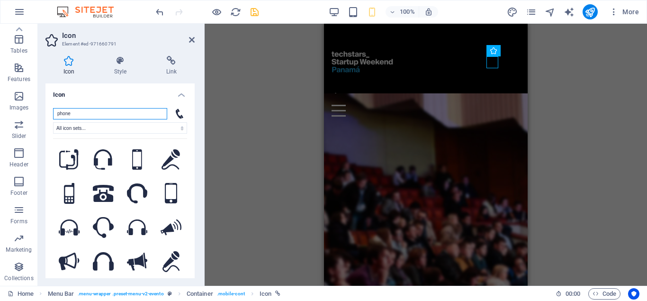
drag, startPoint x: 81, startPoint y: 112, endPoint x: 36, endPoint y: 108, distance: 45.2
click at [53, 108] on input "phone" at bounding box center [110, 113] width 114 height 11
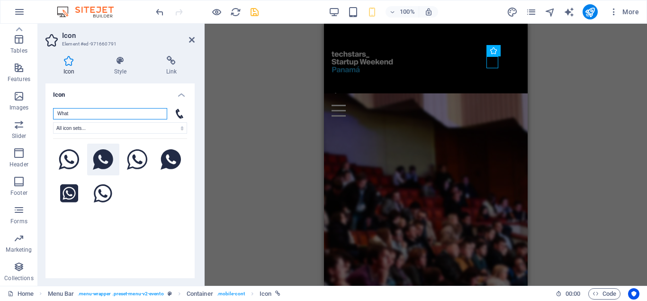
type input "What"
click at [99, 160] on icon at bounding box center [103, 159] width 20 height 21
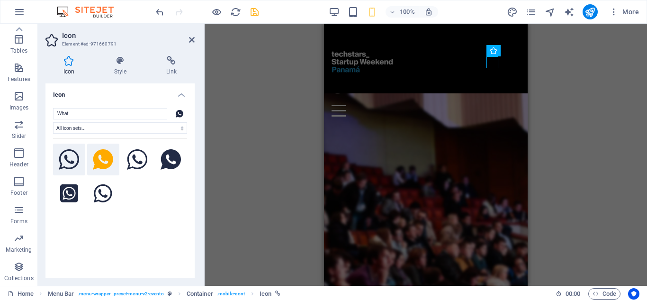
click at [62, 163] on icon at bounding box center [69, 159] width 21 height 21
click at [173, 69] on h4 "Link" at bounding box center [171, 66] width 46 height 20
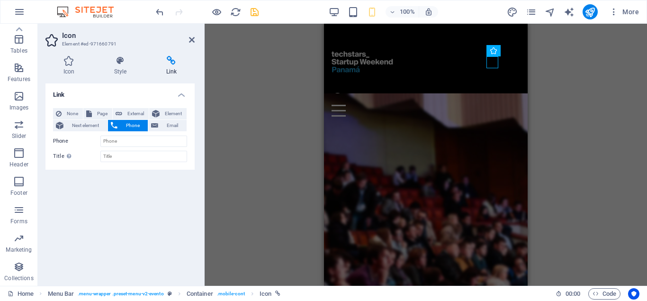
click at [255, 10] on icon "save" at bounding box center [254, 12] width 11 height 11
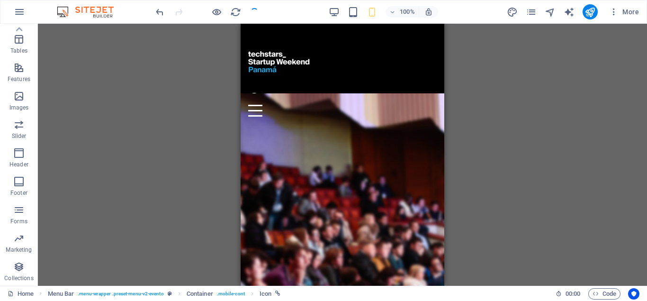
checkbox input "false"
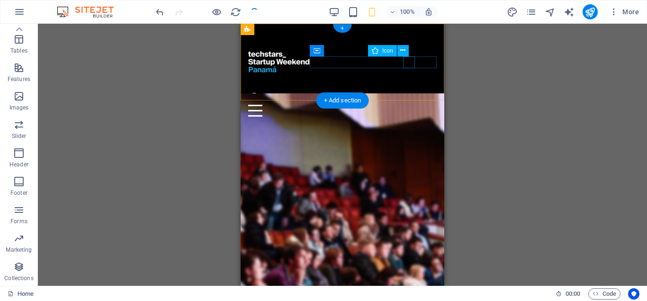
click at [408, 93] on figure at bounding box center [338, 99] width 181 height 12
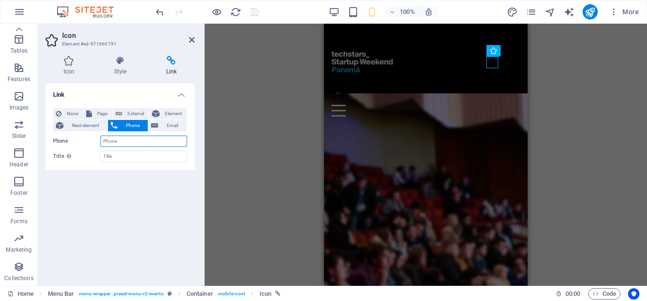
click at [145, 143] on input "Phone" at bounding box center [143, 141] width 87 height 11
type input "[PHONE_NUMBER]"
click at [190, 38] on icon at bounding box center [192, 40] width 6 height 8
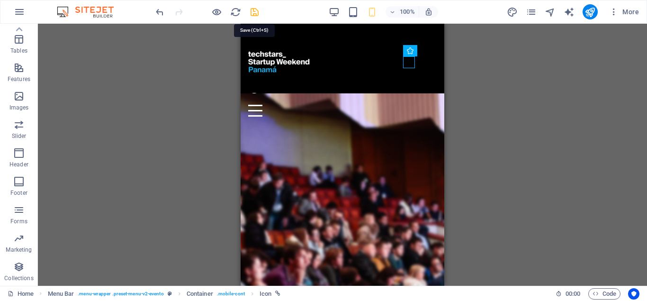
click at [256, 11] on icon "save" at bounding box center [254, 12] width 11 height 11
checkbox input "false"
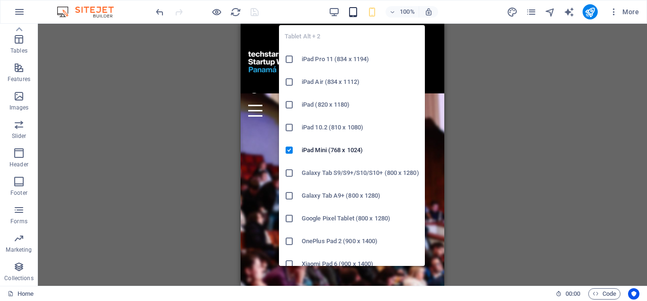
click at [352, 10] on icon "button" at bounding box center [353, 12] width 11 height 11
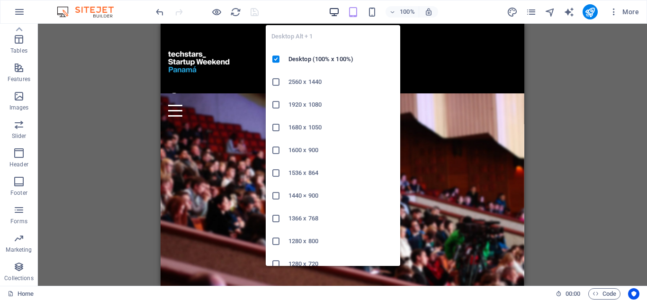
click at [332, 7] on icon "button" at bounding box center [334, 12] width 11 height 11
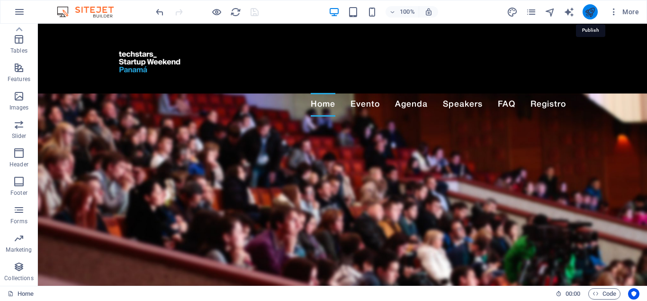
click at [590, 10] on icon "publish" at bounding box center [590, 12] width 11 height 11
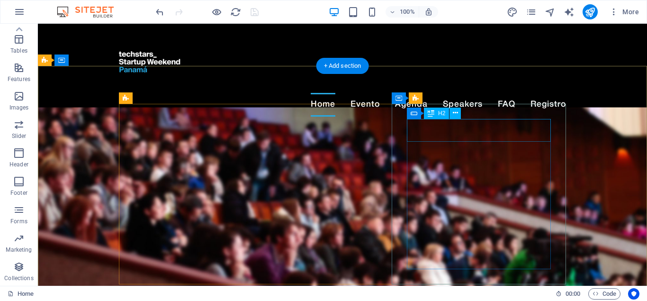
scroll to position [145, 0]
